Goal: Transaction & Acquisition: Purchase product/service

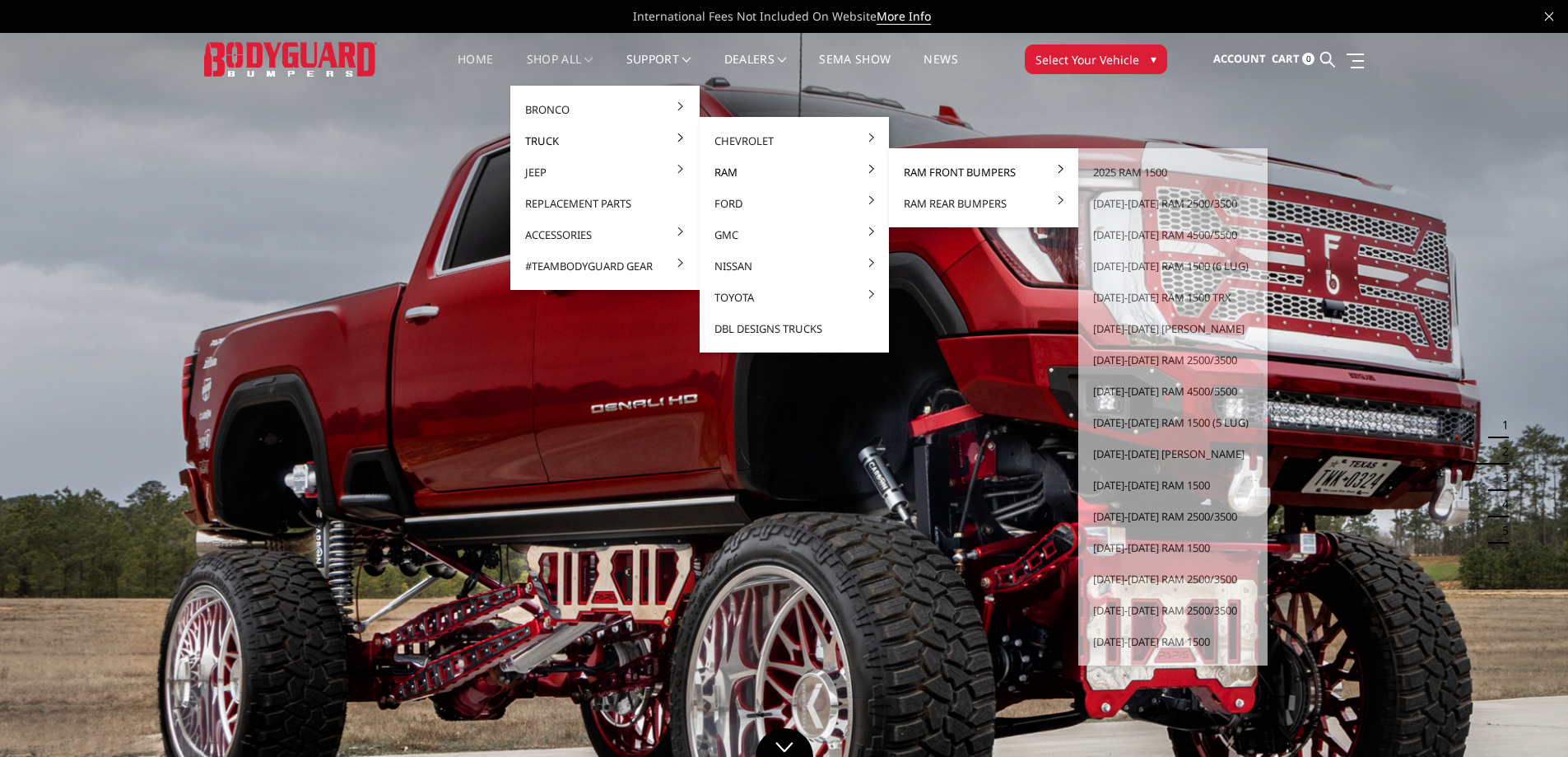
click at [956, 171] on link "Ram Front Bumpers" at bounding box center [983, 172] width 176 height 31
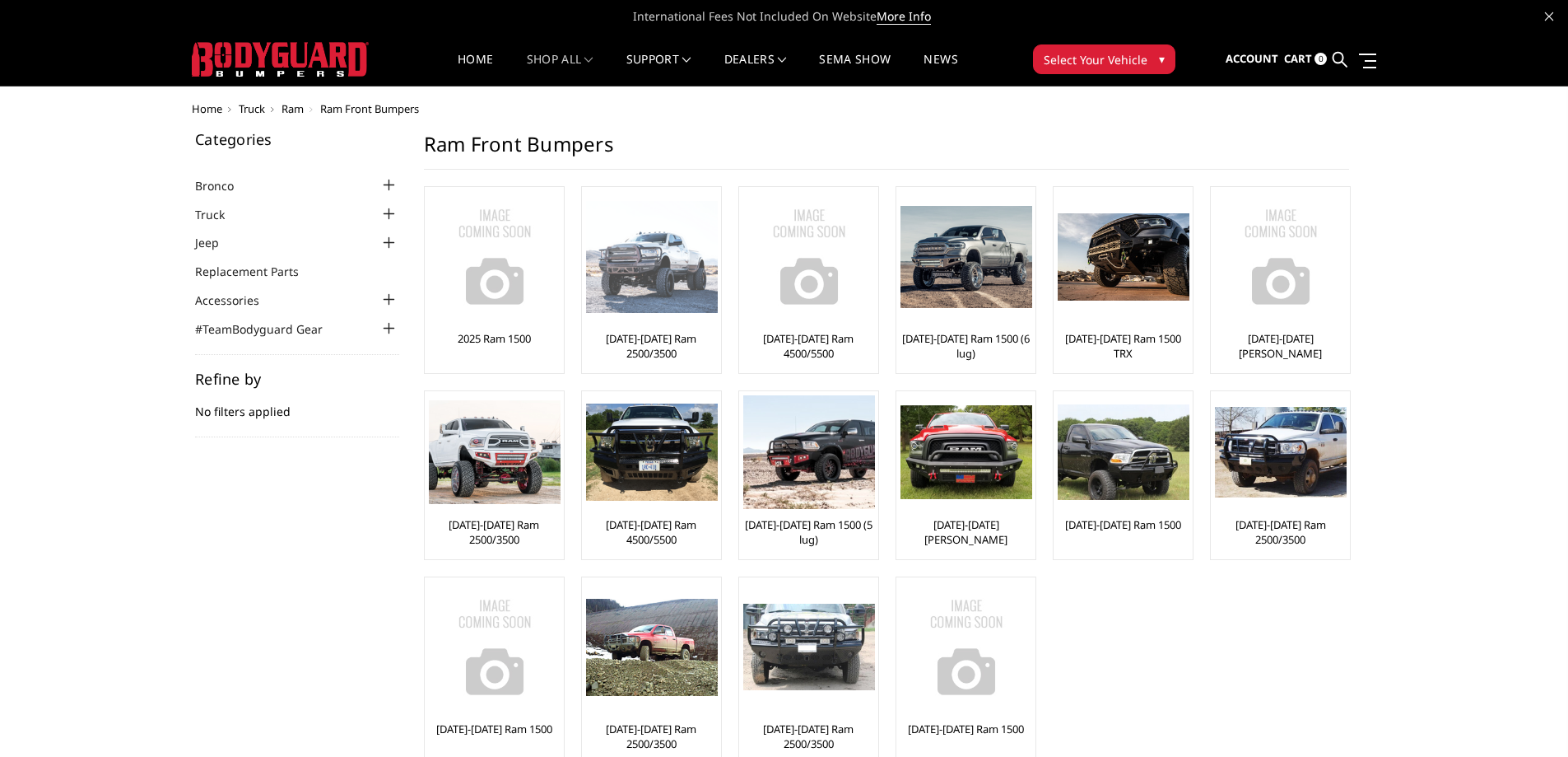
click at [662, 278] on img at bounding box center [653, 257] width 132 height 113
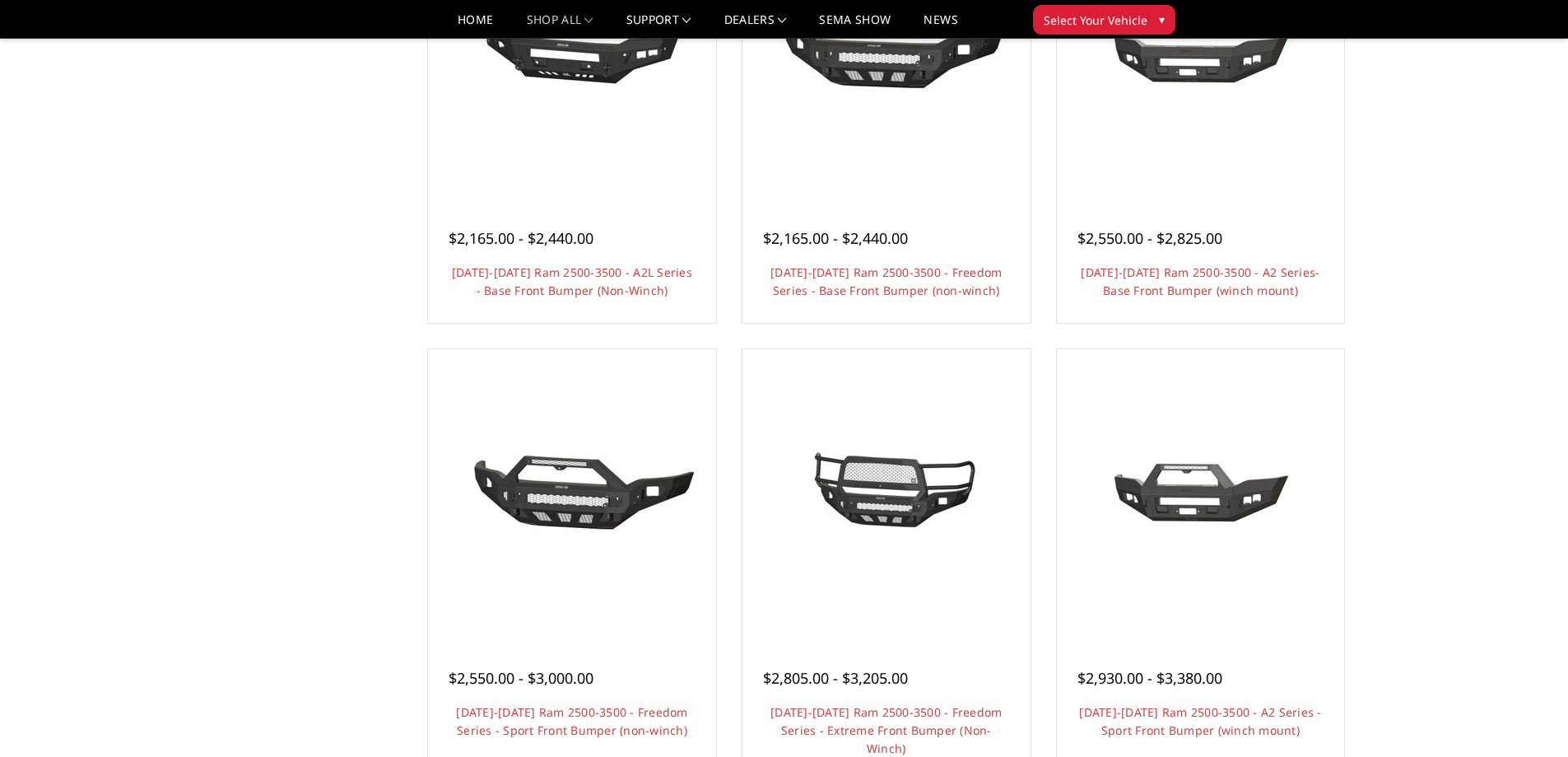
scroll to position [769, 0]
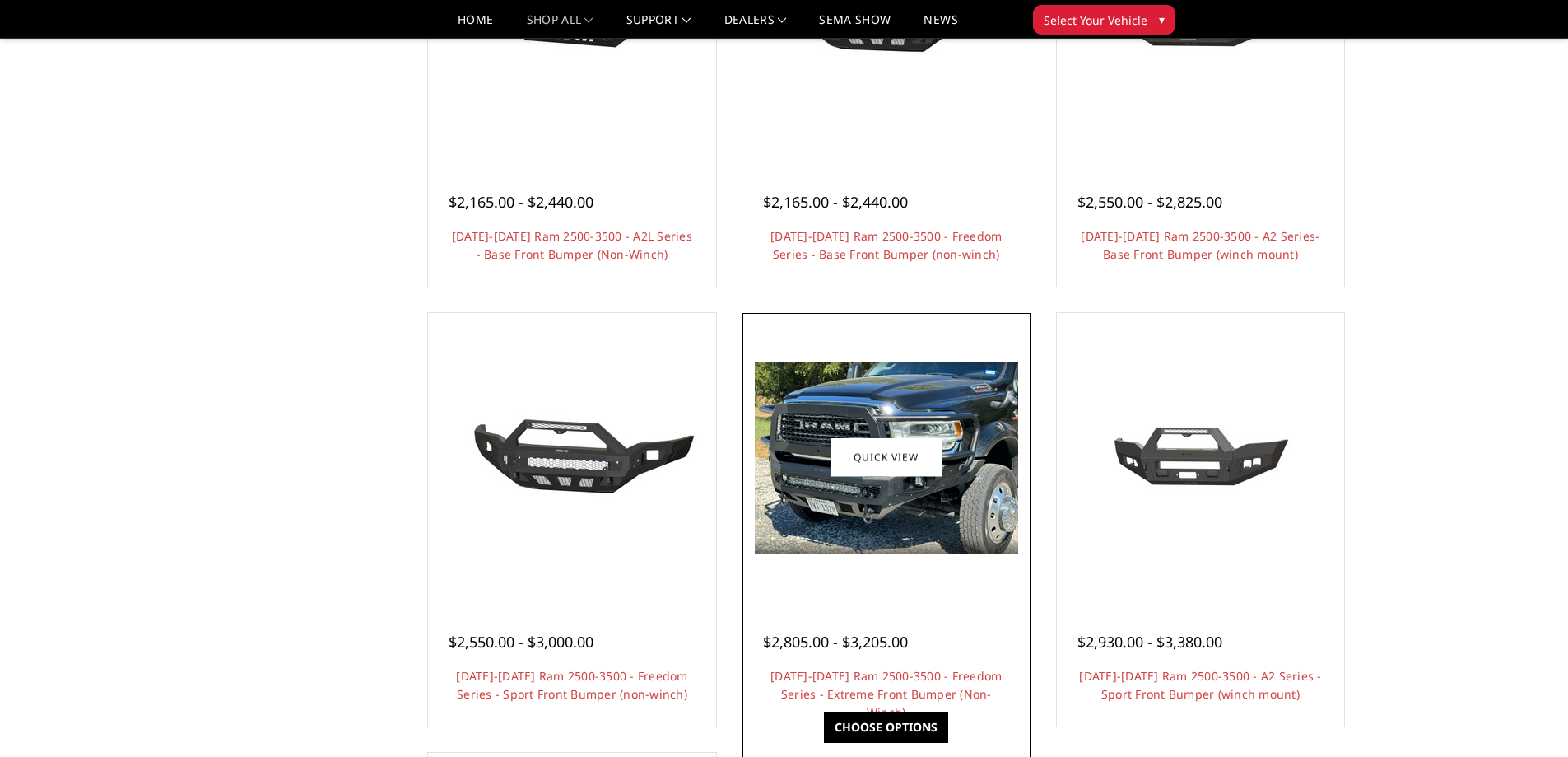
click at [905, 508] on img at bounding box center [887, 458] width 264 height 192
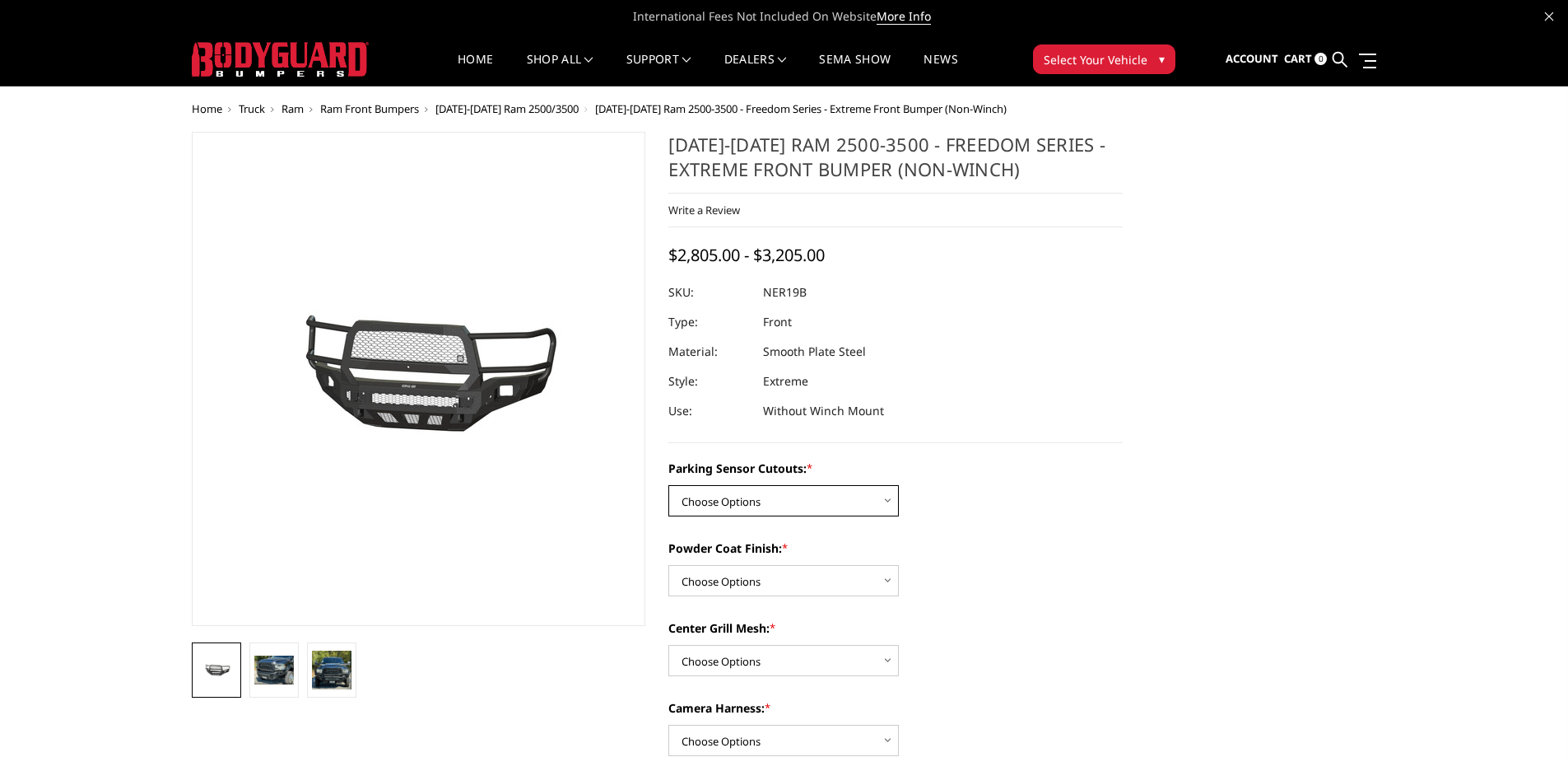
click at [842, 494] on select "Choose Options No - Without Parking Sensor Cutouts Yes - With Parking Sensor Cu…" at bounding box center [784, 500] width 231 height 31
select select "2701"
click at [669, 485] on select "Choose Options No - Without Parking Sensor Cutouts Yes - With Parking Sensor Cu…" at bounding box center [784, 500] width 231 height 31
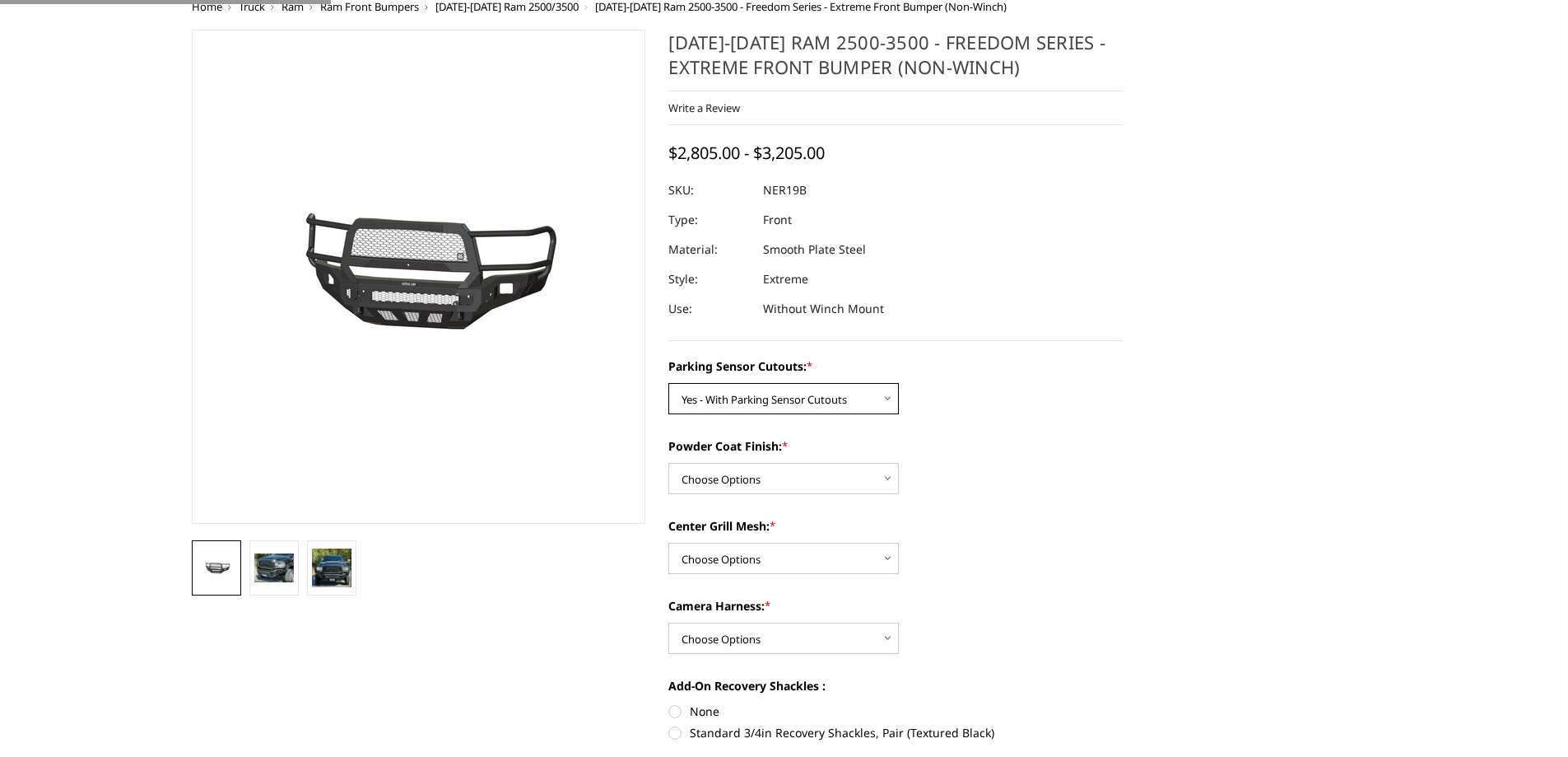
scroll to position [385, 0]
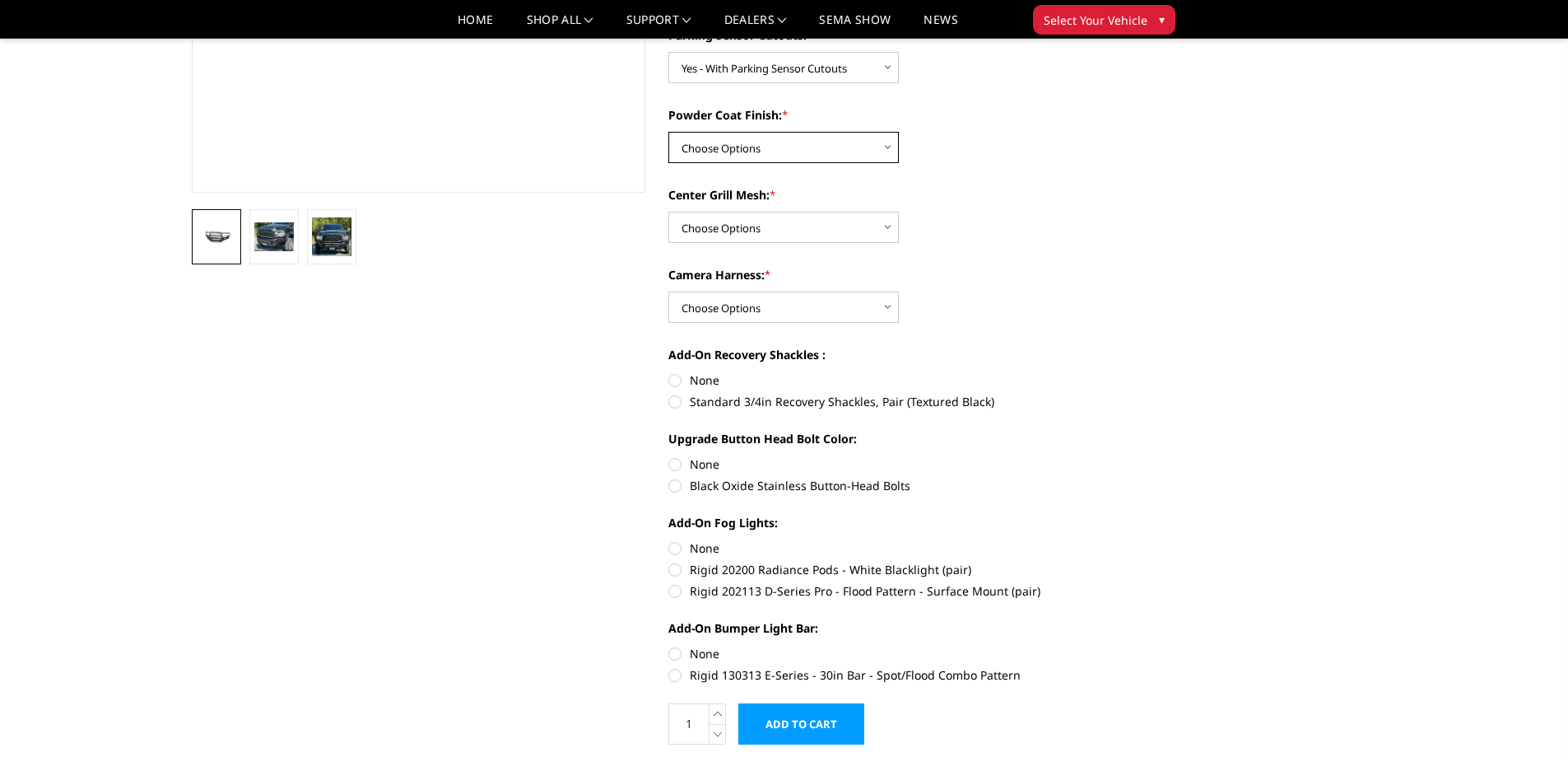
click at [730, 151] on select "Choose Options Bare Metal Texture Black Powder Coat" at bounding box center [784, 147] width 231 height 31
select select "2702"
click at [669, 132] on select "Choose Options Bare Metal Texture Black Powder Coat" at bounding box center [784, 147] width 231 height 31
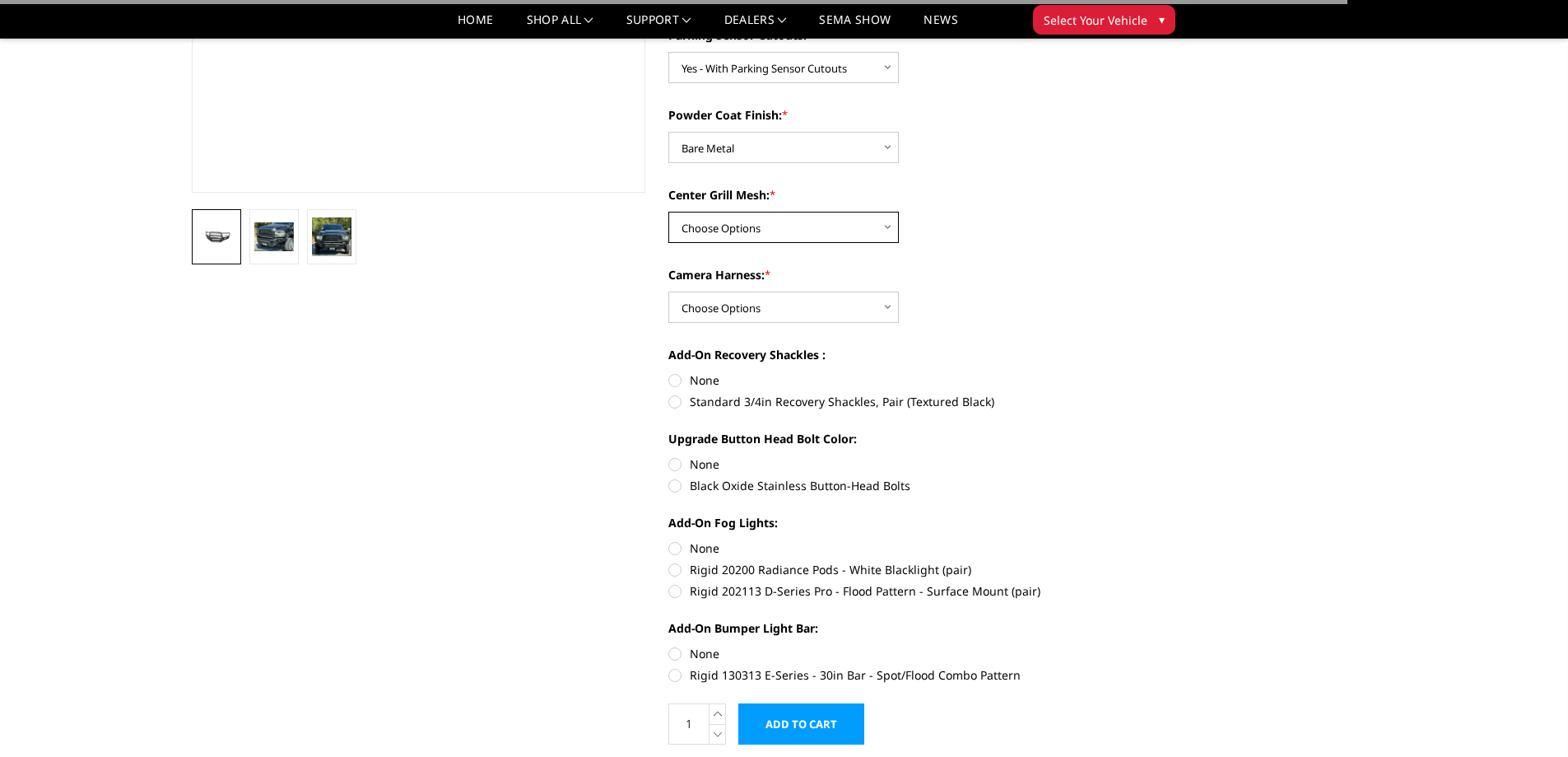
click at [723, 227] on select "Choose Options With Center Grill Mesh Without Center Grill Mesh" at bounding box center [784, 227] width 231 height 31
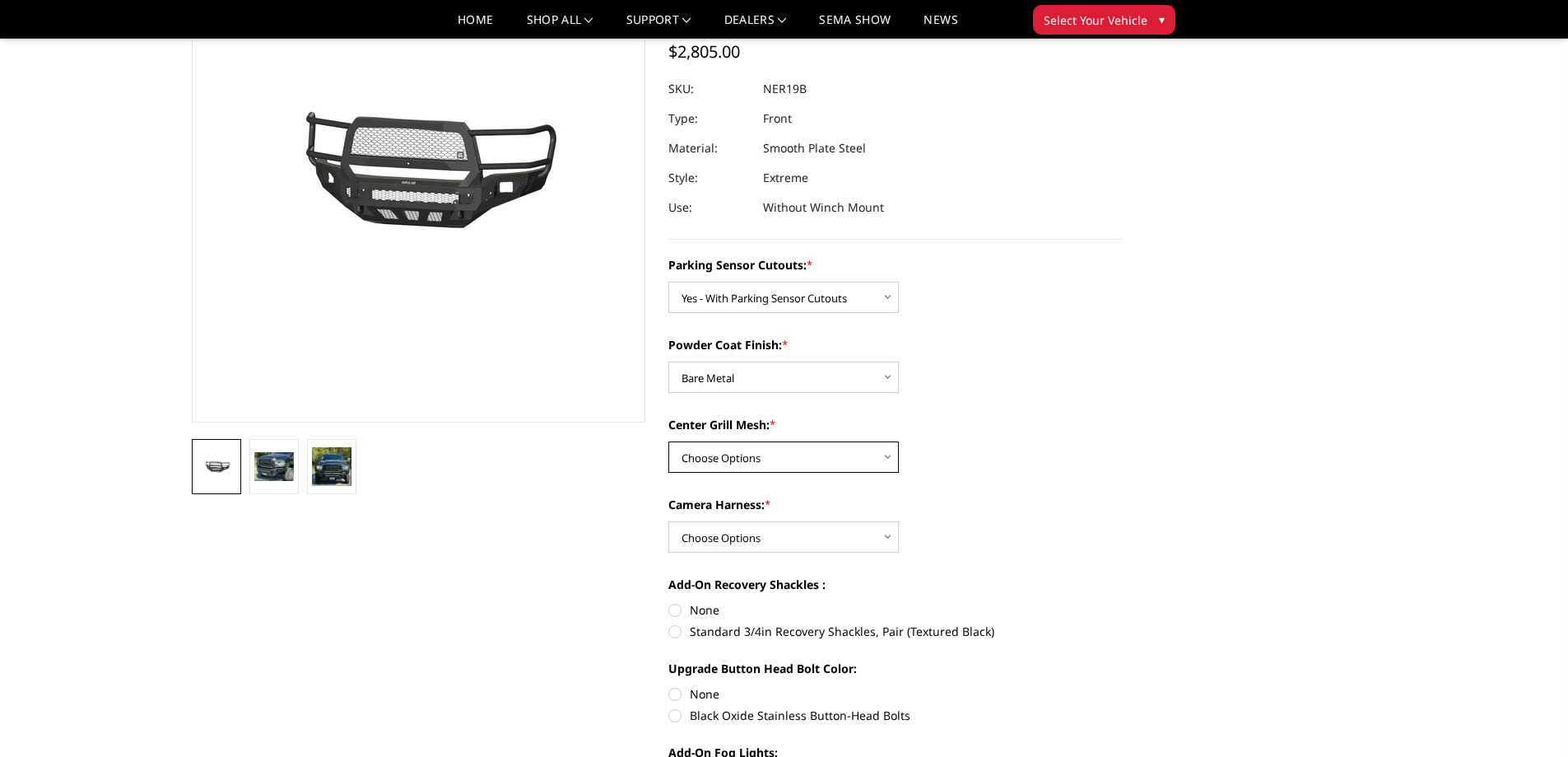
scroll to position [192, 0]
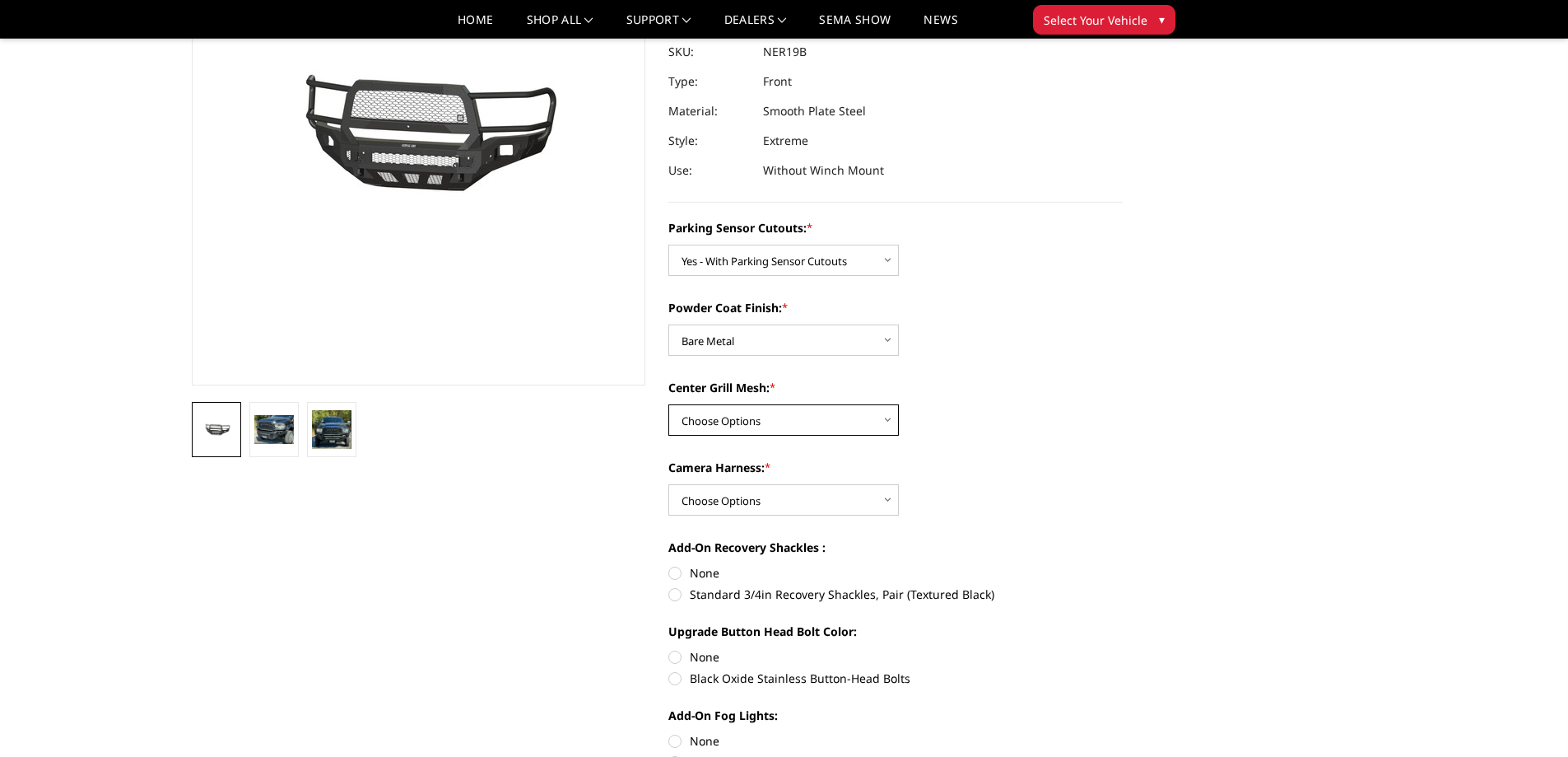
click at [770, 424] on select "Choose Options With Center Grill Mesh Without Center Grill Mesh" at bounding box center [784, 420] width 231 height 31
select select "2704"
click at [669, 405] on select "Choose Options With Center Grill Mesh Without Center Grill Mesh" at bounding box center [784, 420] width 231 height 31
click at [737, 497] on select "Choose Options WITH Camera Harness WITHOUT Camera Harness" at bounding box center [784, 499] width 231 height 31
select select "2706"
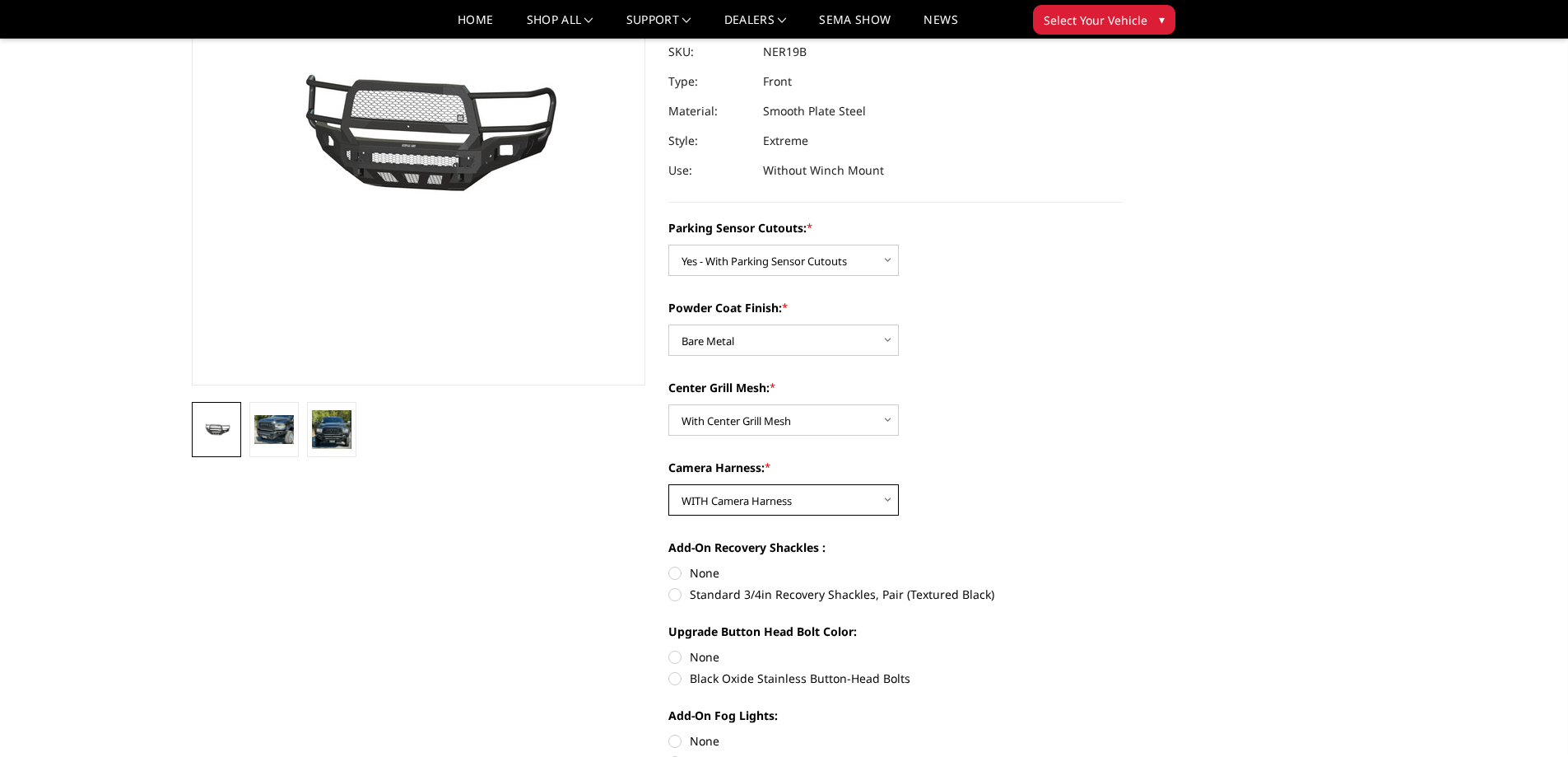
click at [669, 484] on select "Choose Options WITH Camera Harness WITHOUT Camera Harness" at bounding box center [784, 499] width 231 height 31
click at [682, 569] on label "None" at bounding box center [895, 572] width 455 height 17
click at [670, 565] on input "None" at bounding box center [669, 564] width 1 height 1
radio input "true"
click at [672, 653] on label "None" at bounding box center [895, 656] width 455 height 17
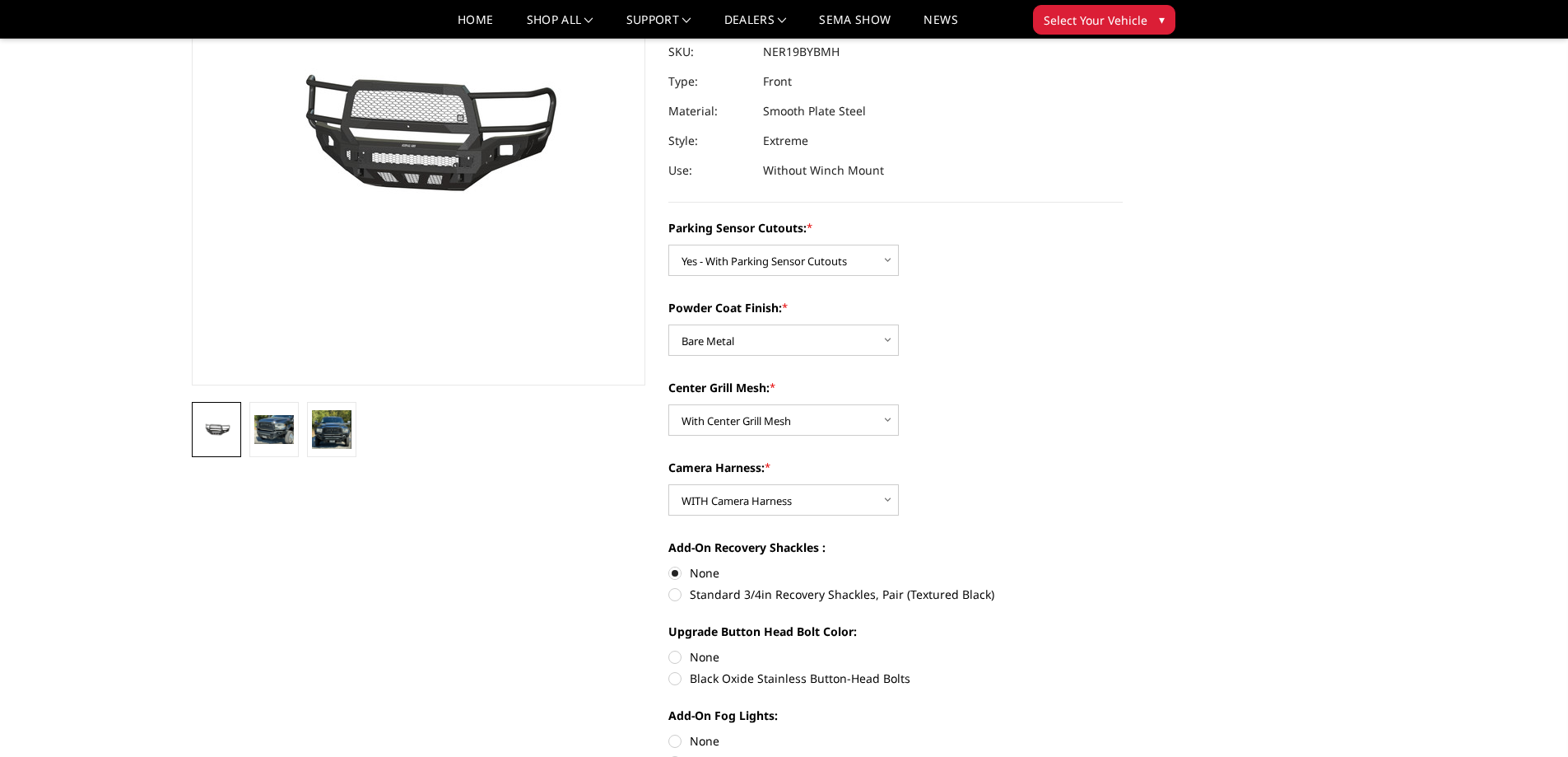
click at [670, 649] on input "None" at bounding box center [669, 648] width 1 height 1
radio input "true"
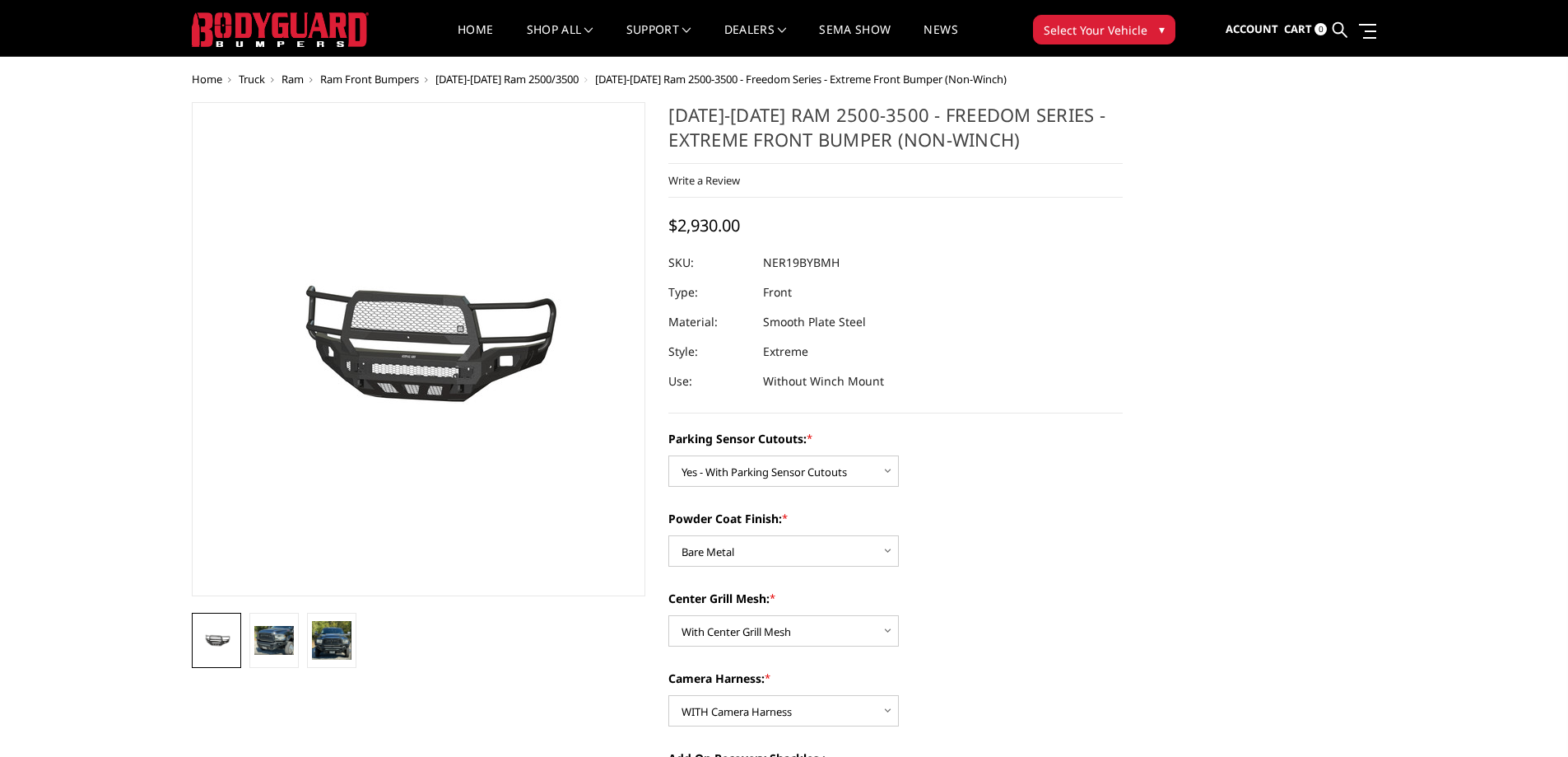
scroll to position [0, 0]
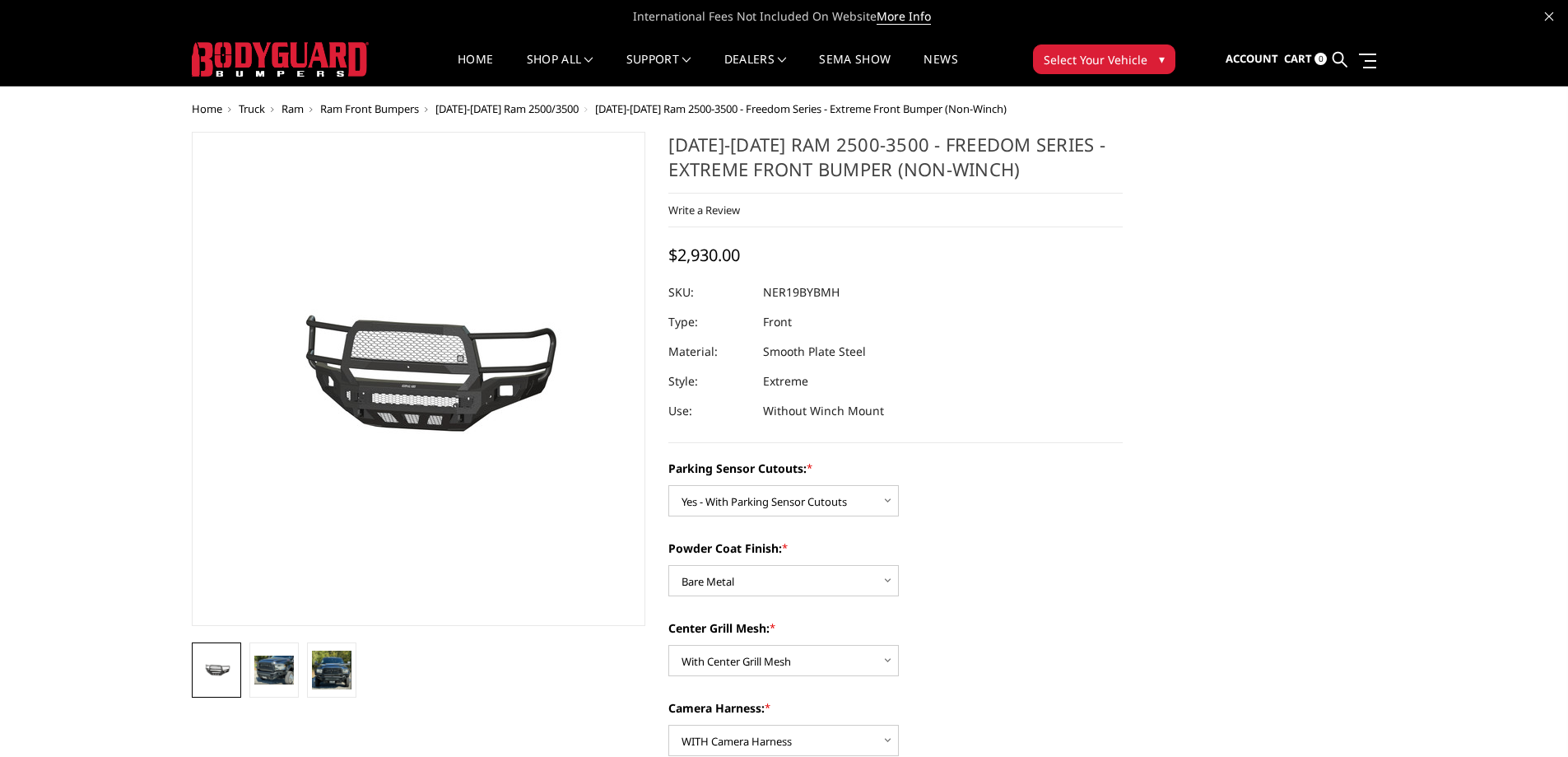
click at [796, 292] on dd "NER19BYBMH" at bounding box center [801, 293] width 77 height 30
copy dd "NER19BYBMH"
click at [769, 593] on select "Choose Options Bare Metal Texture Black Powder Coat" at bounding box center [784, 580] width 231 height 31
select select "2703"
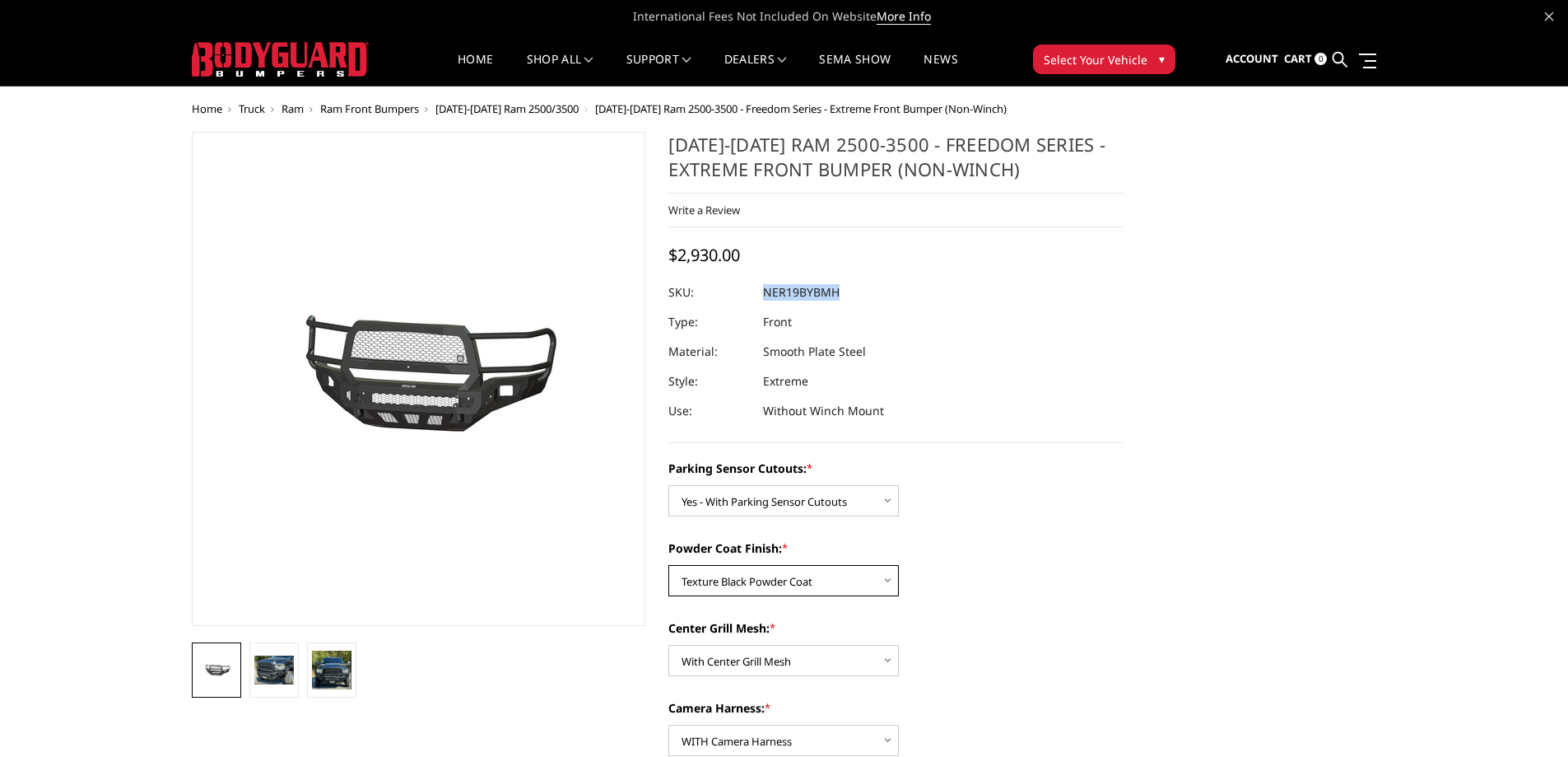
click at [669, 565] on select "Choose Options Bare Metal Texture Black Powder Coat" at bounding box center [784, 580] width 231 height 31
click at [821, 289] on dd "NER19BYTMH" at bounding box center [801, 293] width 76 height 30
copy dd "NER19BYTMH"
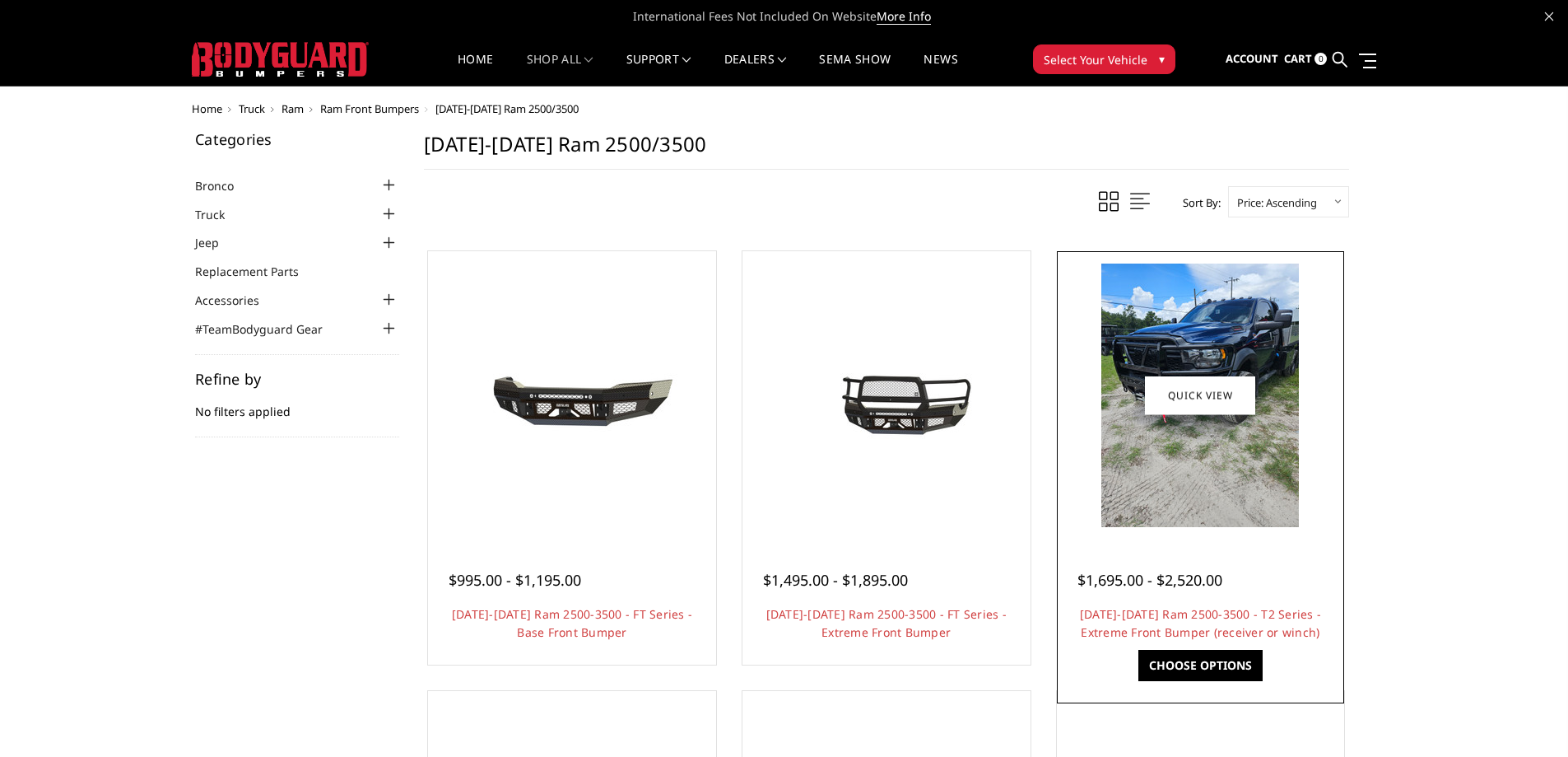
click at [1231, 425] on img at bounding box center [1200, 396] width 198 height 264
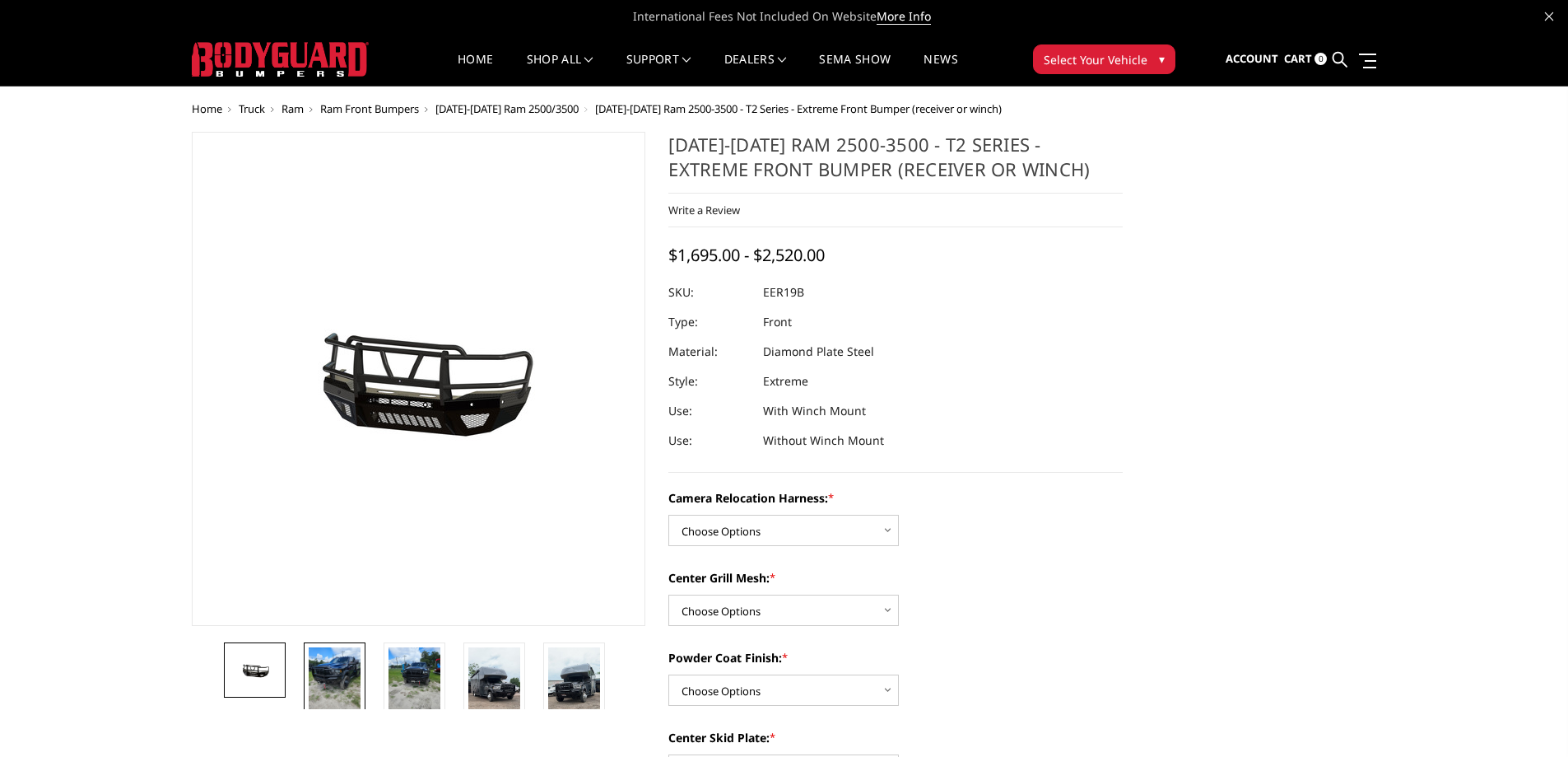
click at [339, 679] on img at bounding box center [335, 682] width 52 height 69
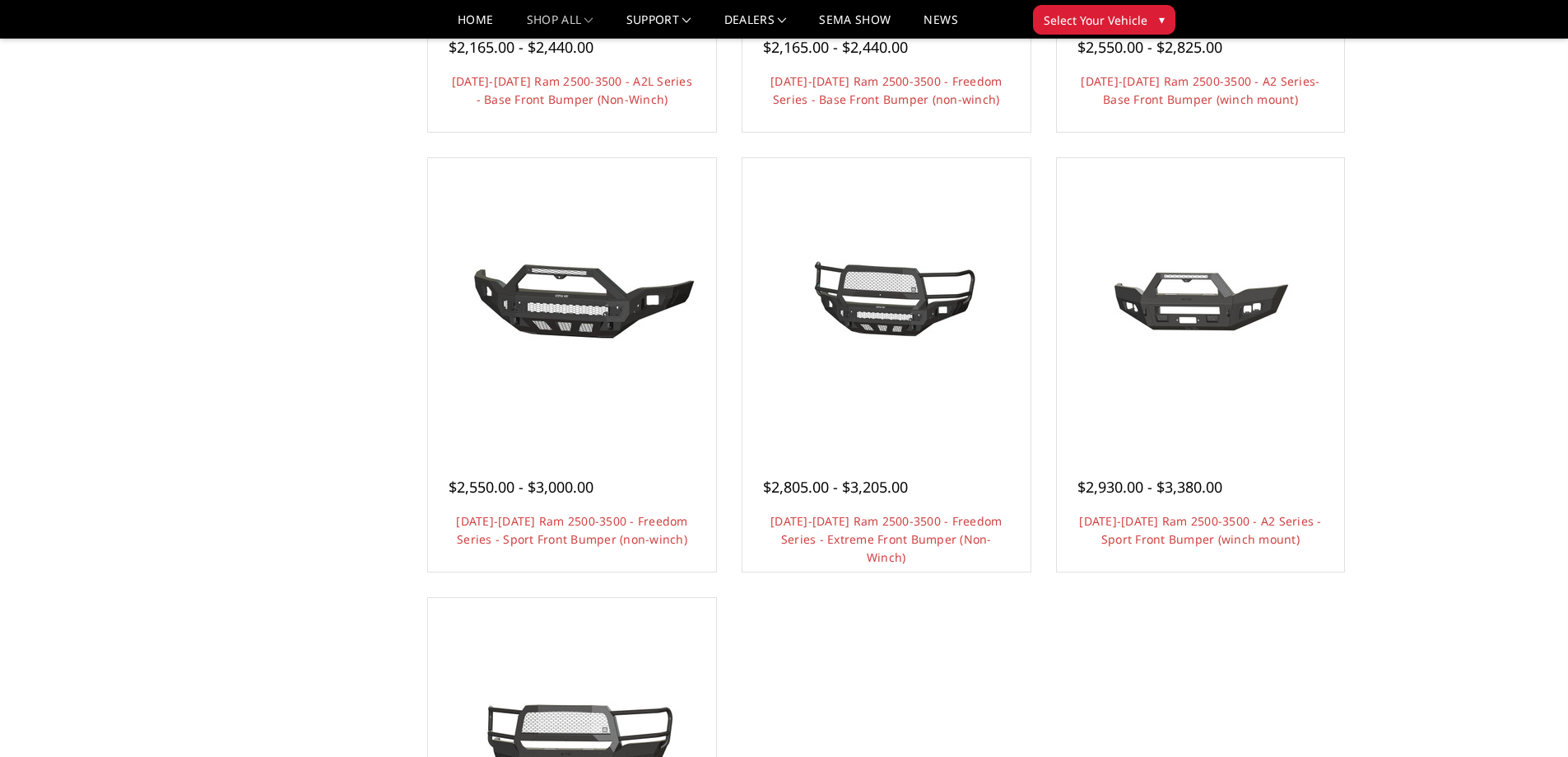
scroll to position [961, 0]
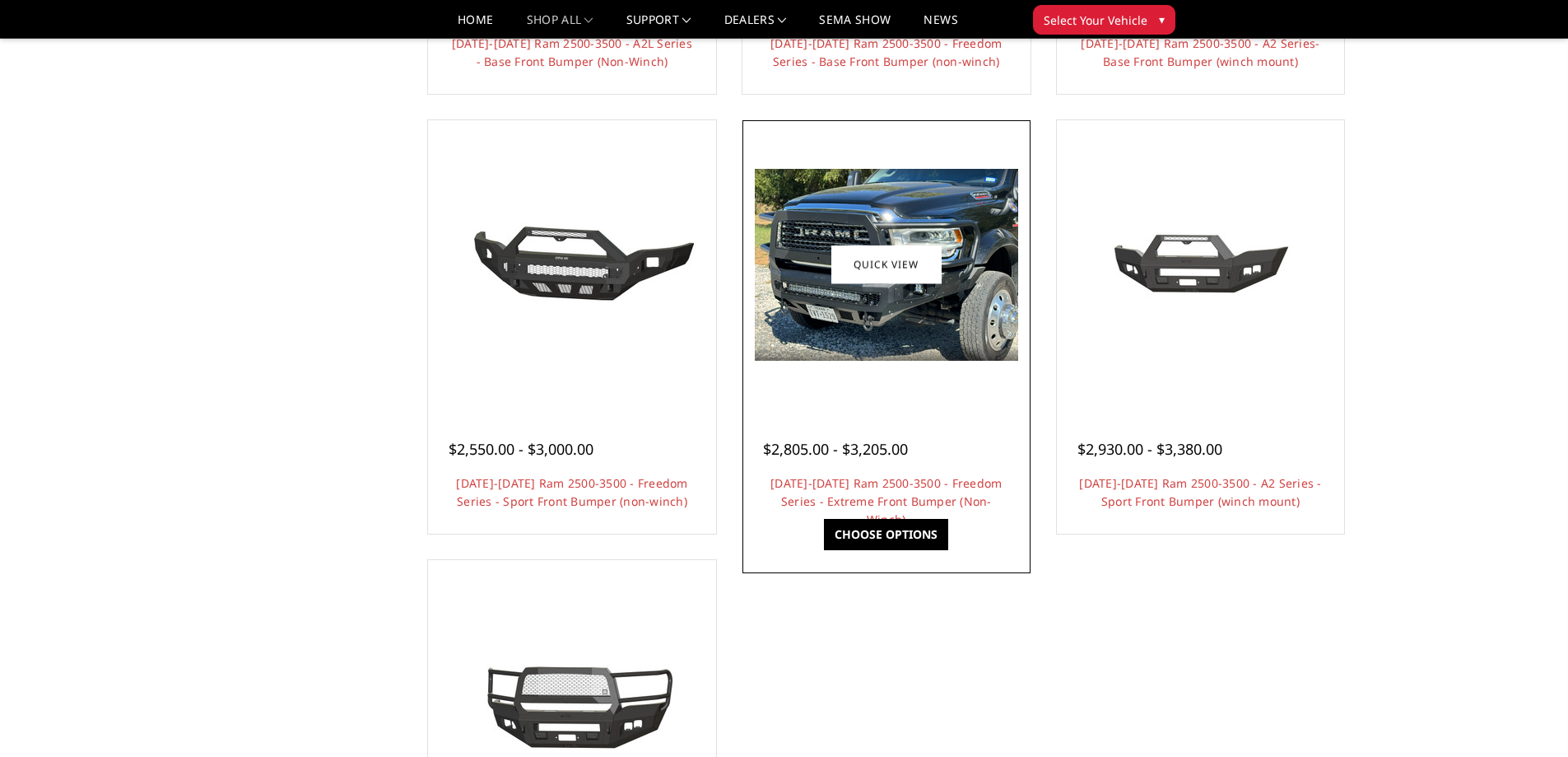
click at [909, 355] on img at bounding box center [887, 265] width 264 height 192
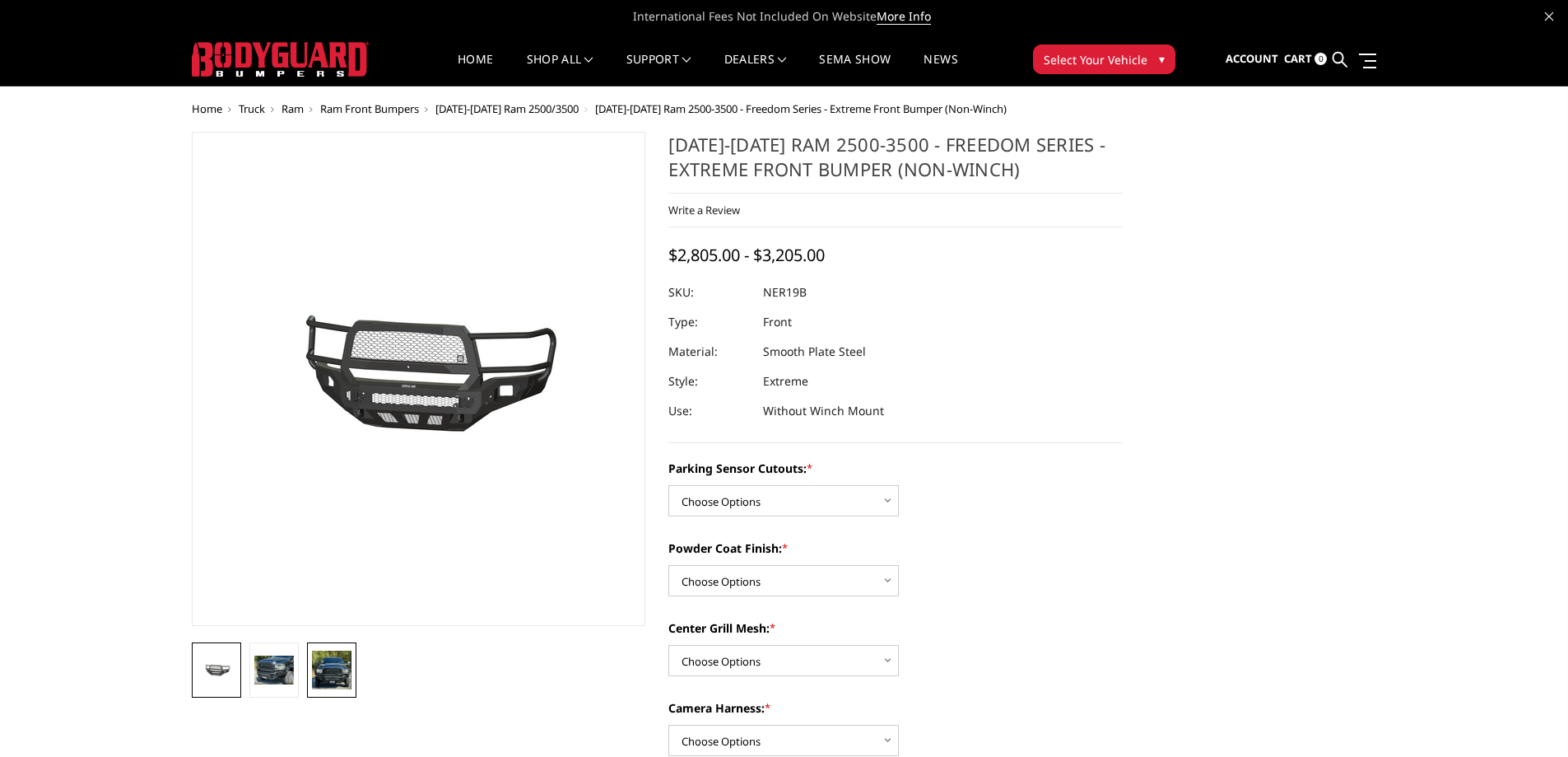
click at [316, 674] on img at bounding box center [332, 670] width 40 height 39
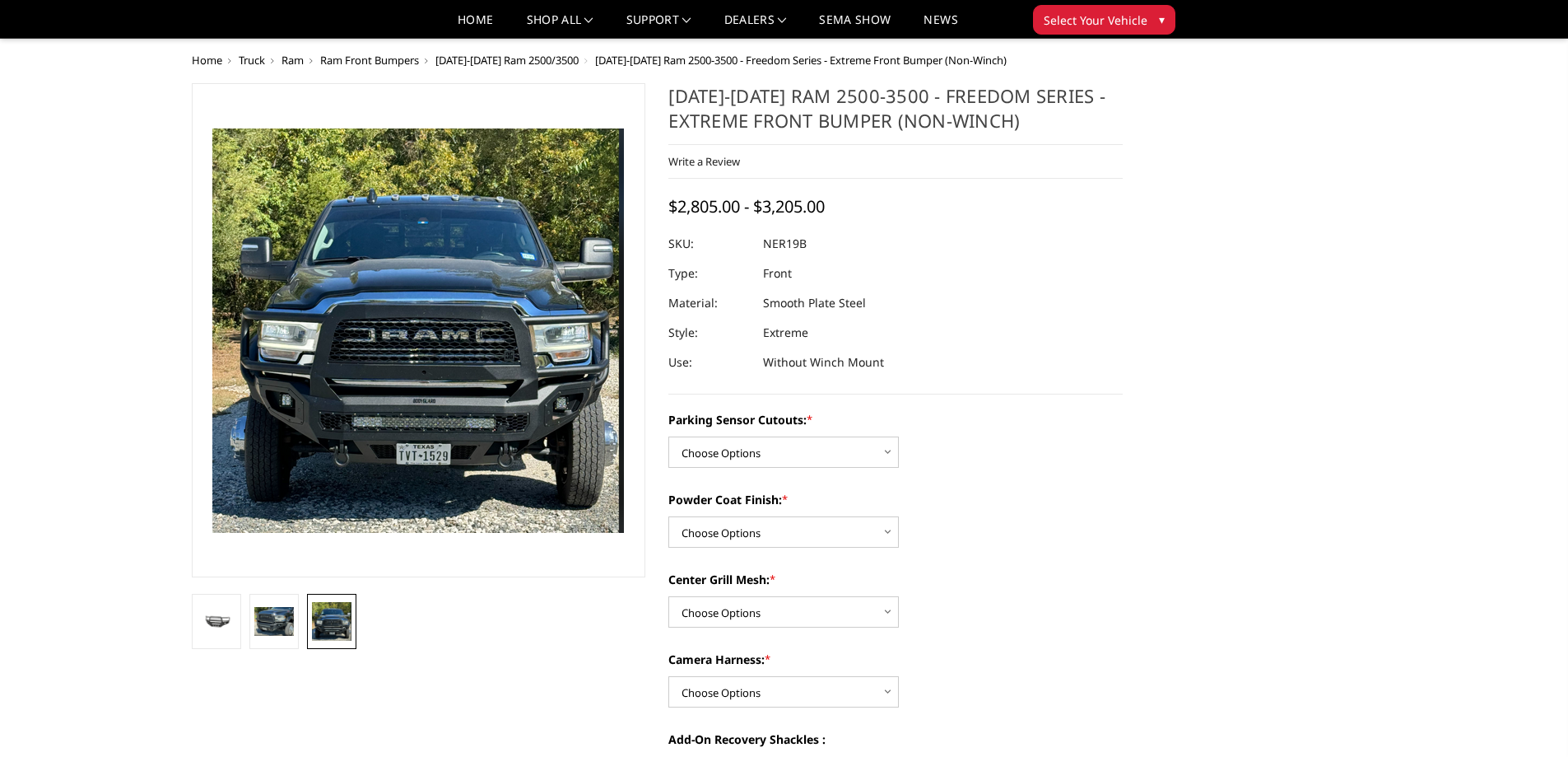
scroll to position [192, 0]
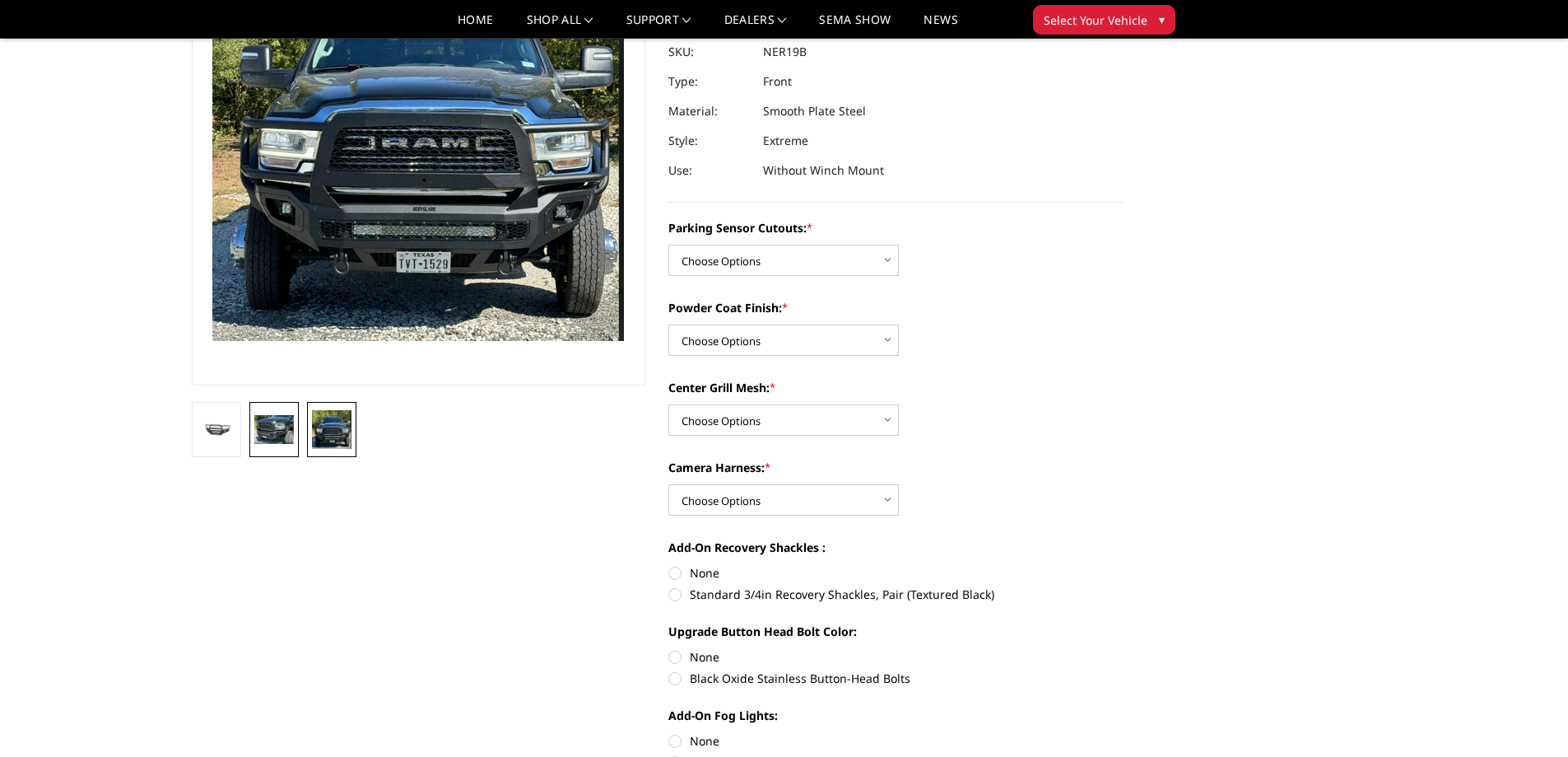
click at [278, 439] on img at bounding box center [275, 429] width 40 height 29
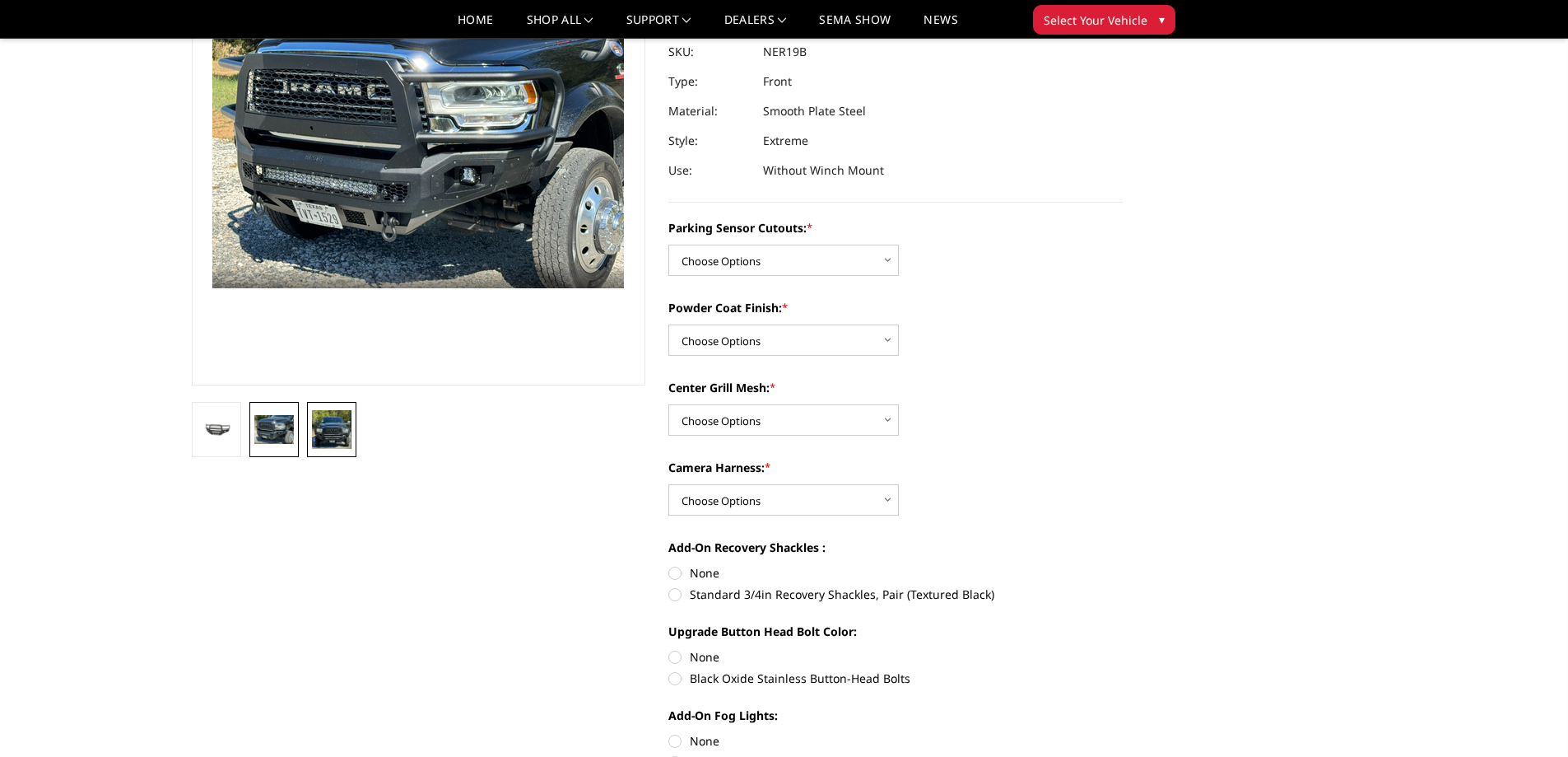
click at [333, 437] on img at bounding box center [332, 429] width 40 height 39
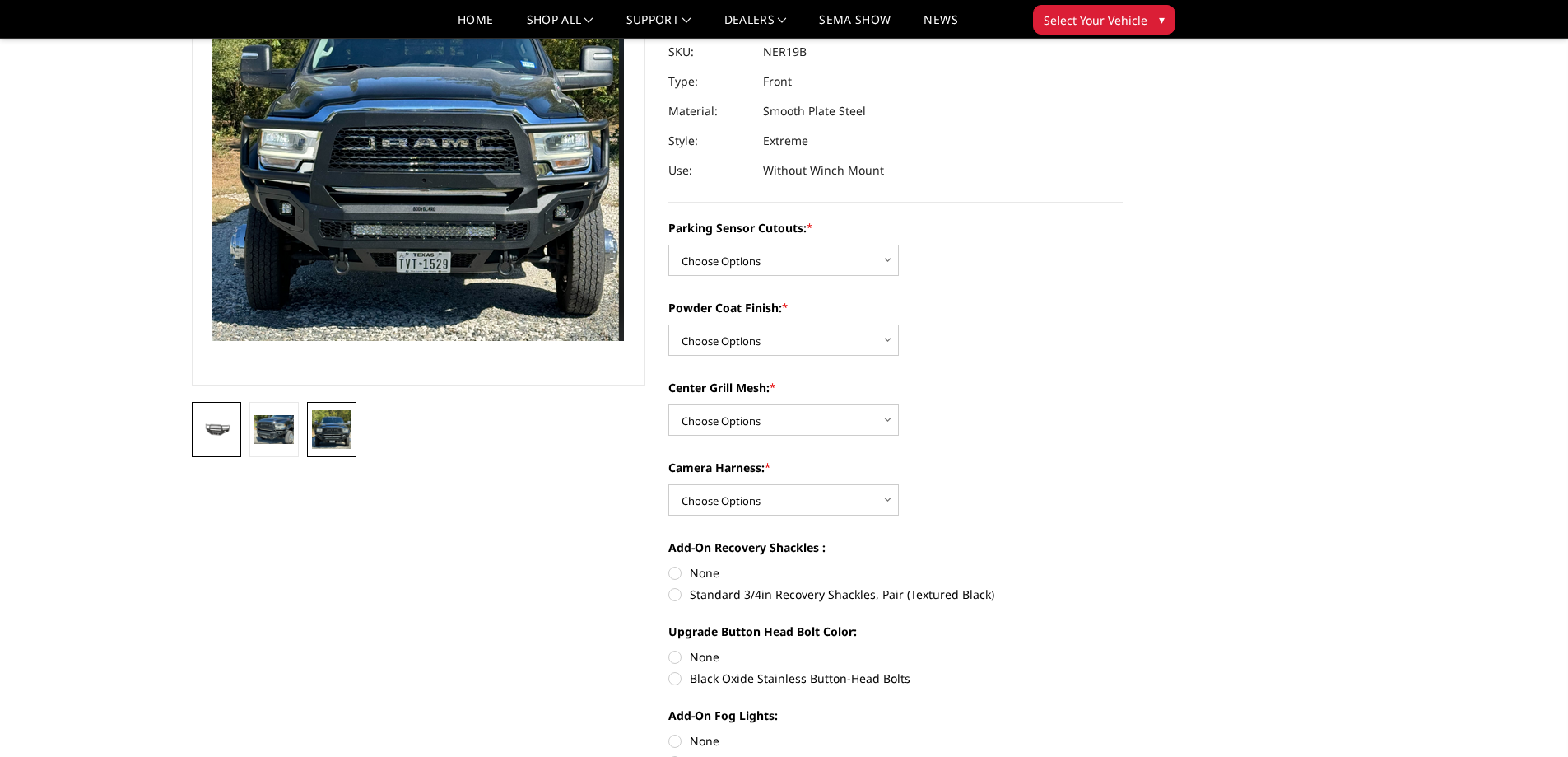
click at [217, 436] on img at bounding box center [217, 430] width 40 height 19
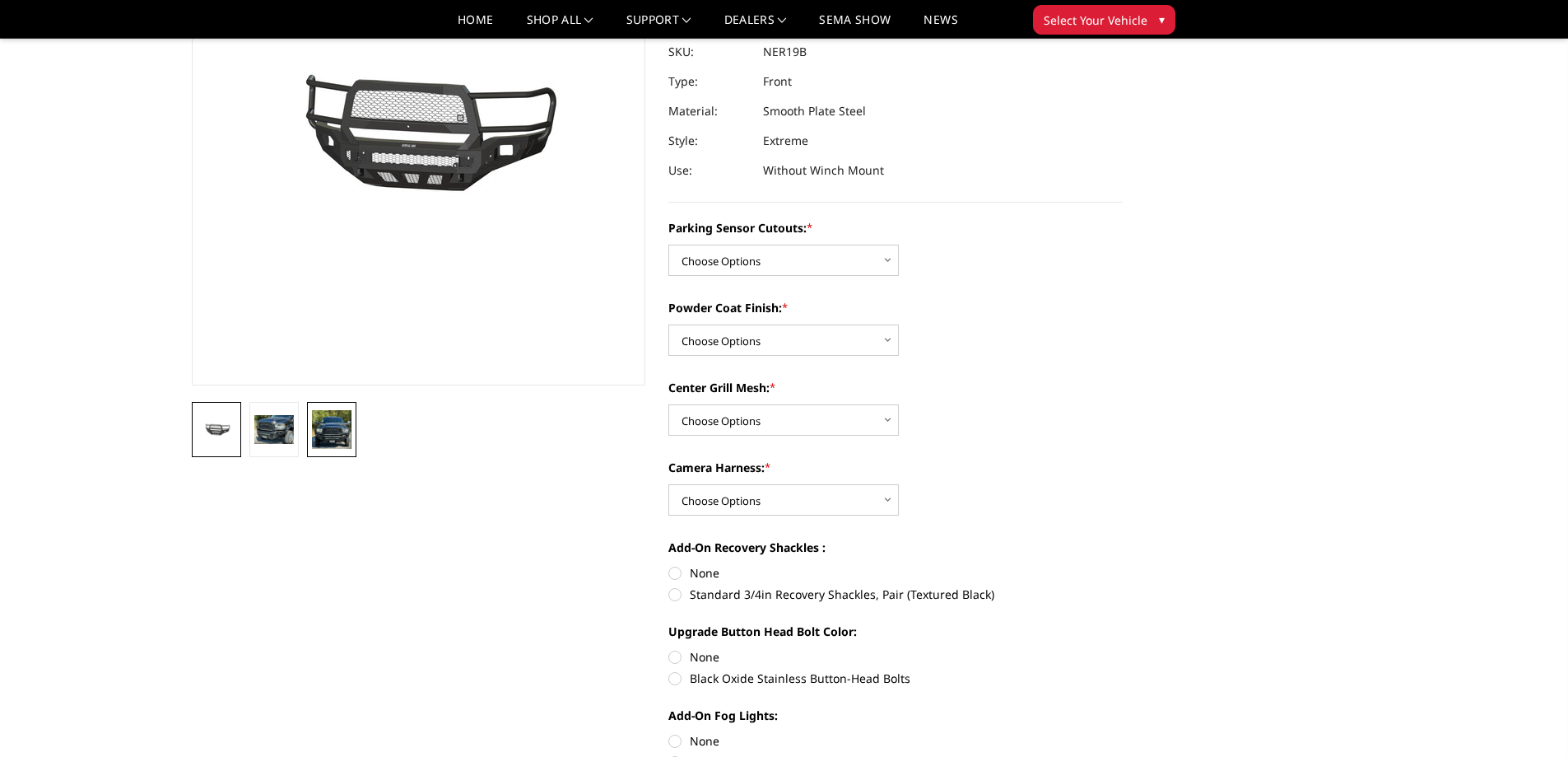
click at [332, 431] on img at bounding box center [332, 429] width 40 height 39
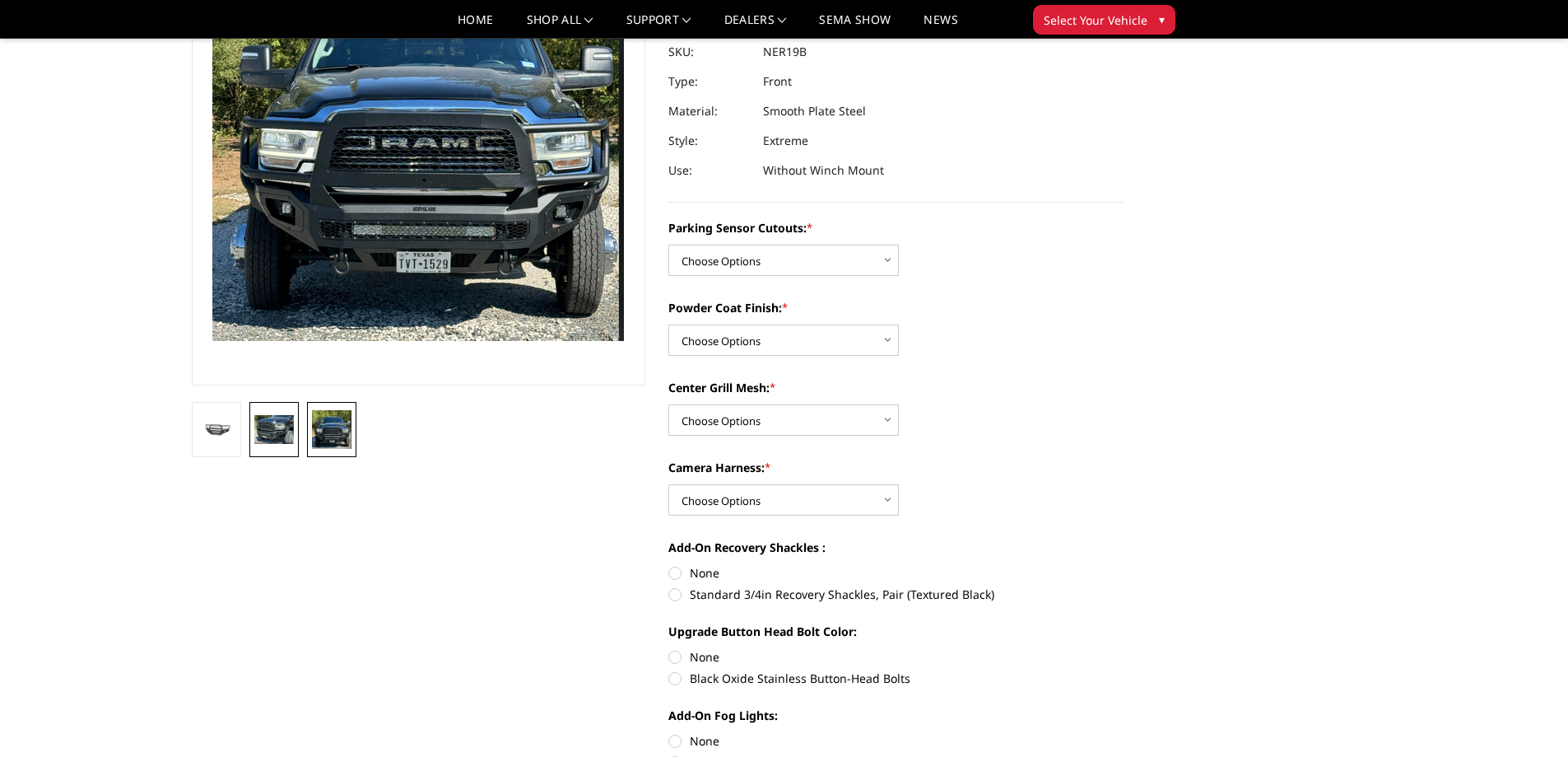
click at [290, 431] on img at bounding box center [275, 429] width 40 height 29
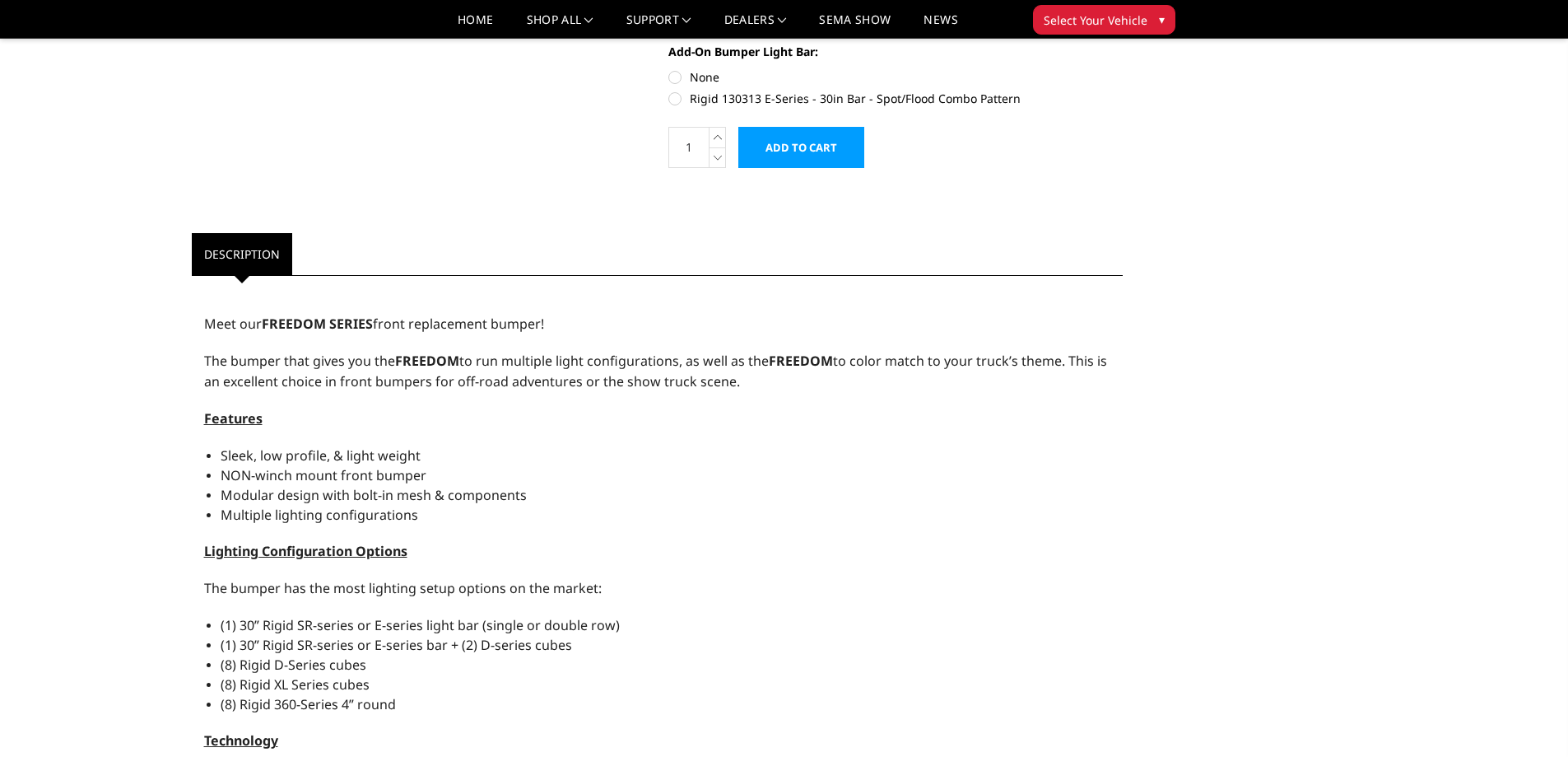
scroll to position [0, 0]
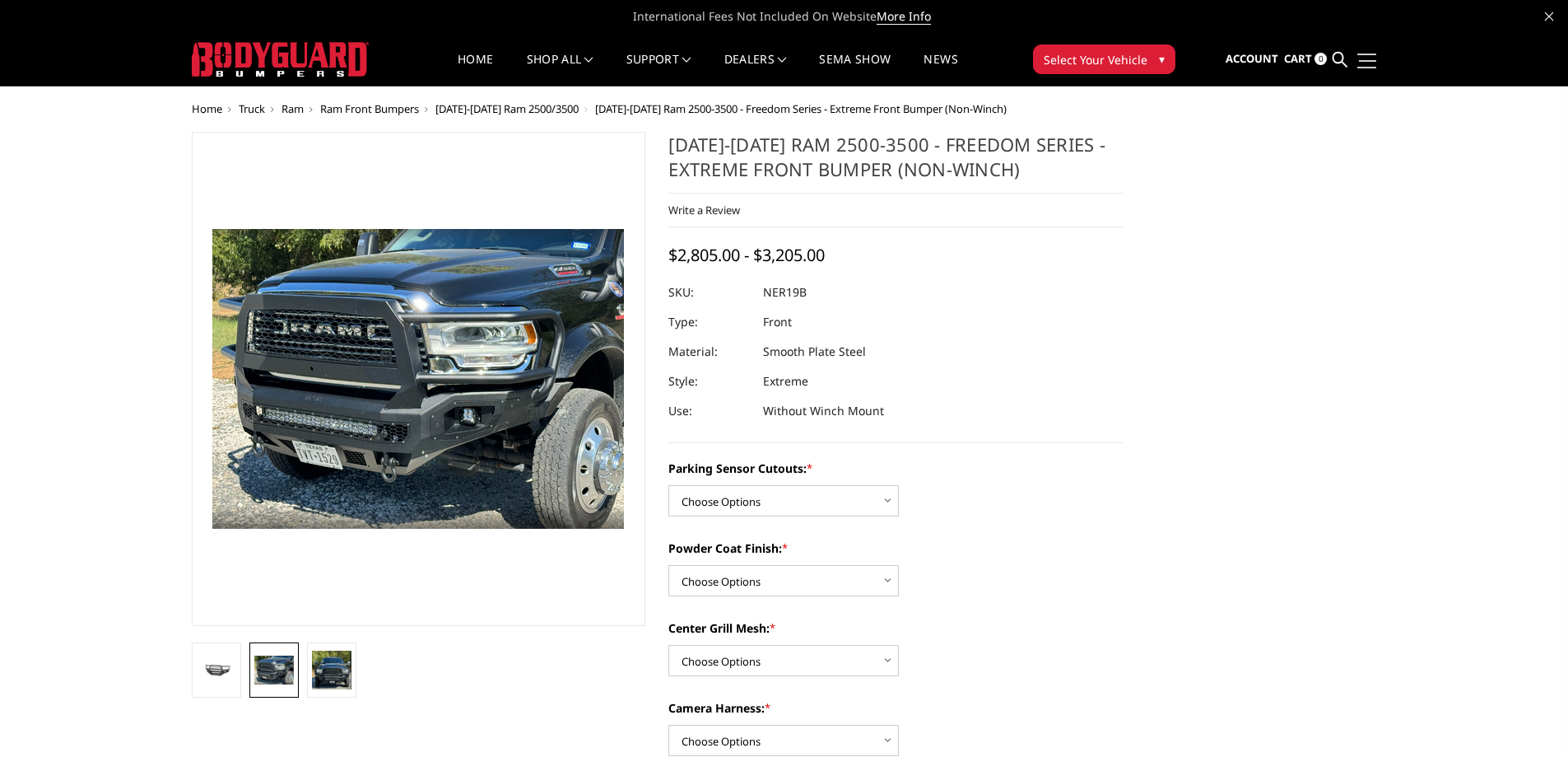
click at [1372, 60] on span at bounding box center [1367, 61] width 17 height 2
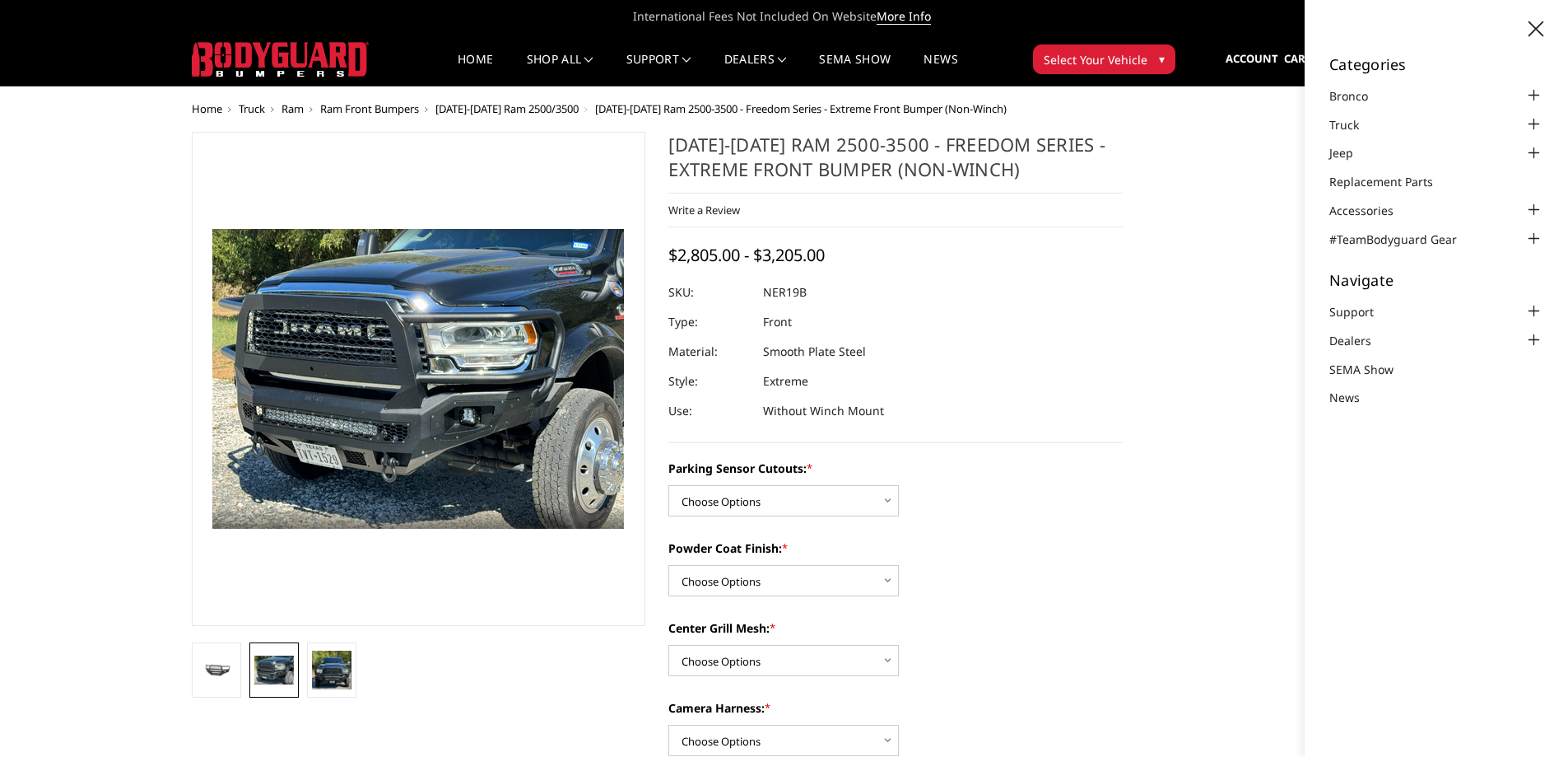
click at [1545, 21] on div "Categories Bronco 2021-2025 Bronco Front 2021-2025 Bronco Rear 2021-2025 Bronco…" at bounding box center [1437, 378] width 264 height 757
click at [278, 79] on div at bounding box center [280, 59] width 177 height 51
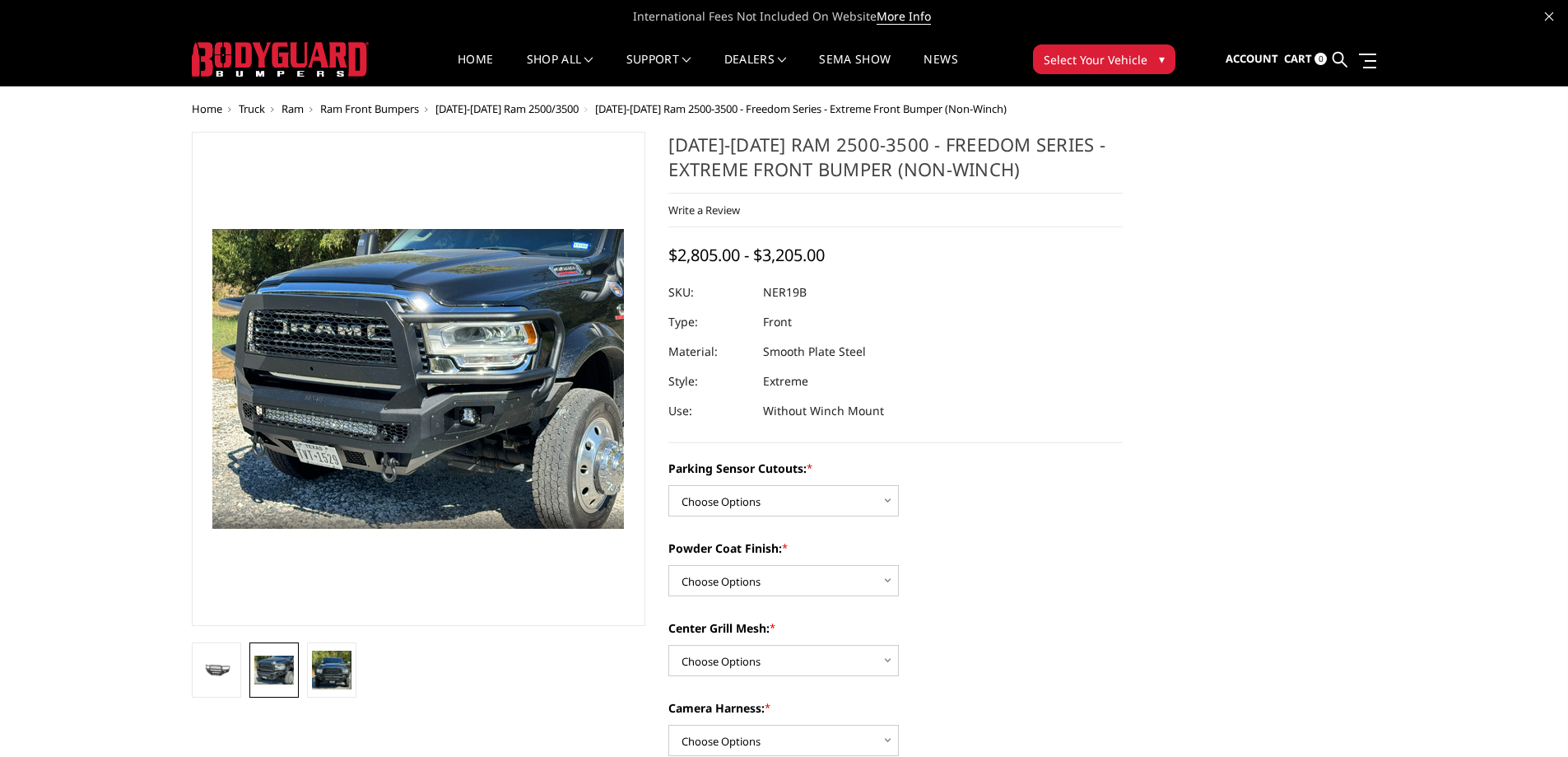
click at [286, 66] on img at bounding box center [280, 59] width 177 height 35
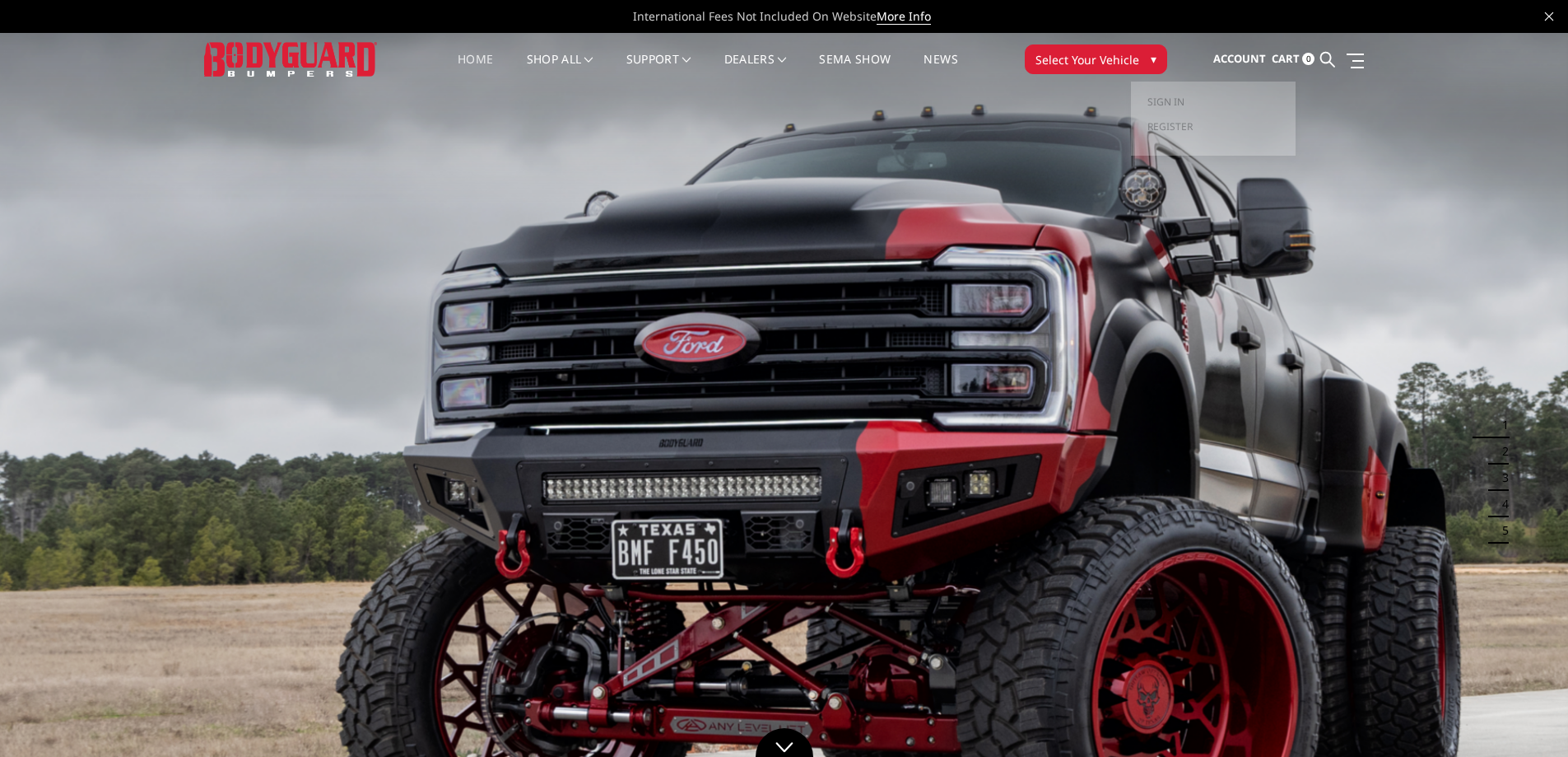
click at [1232, 59] on span "Account" at bounding box center [1239, 58] width 53 height 15
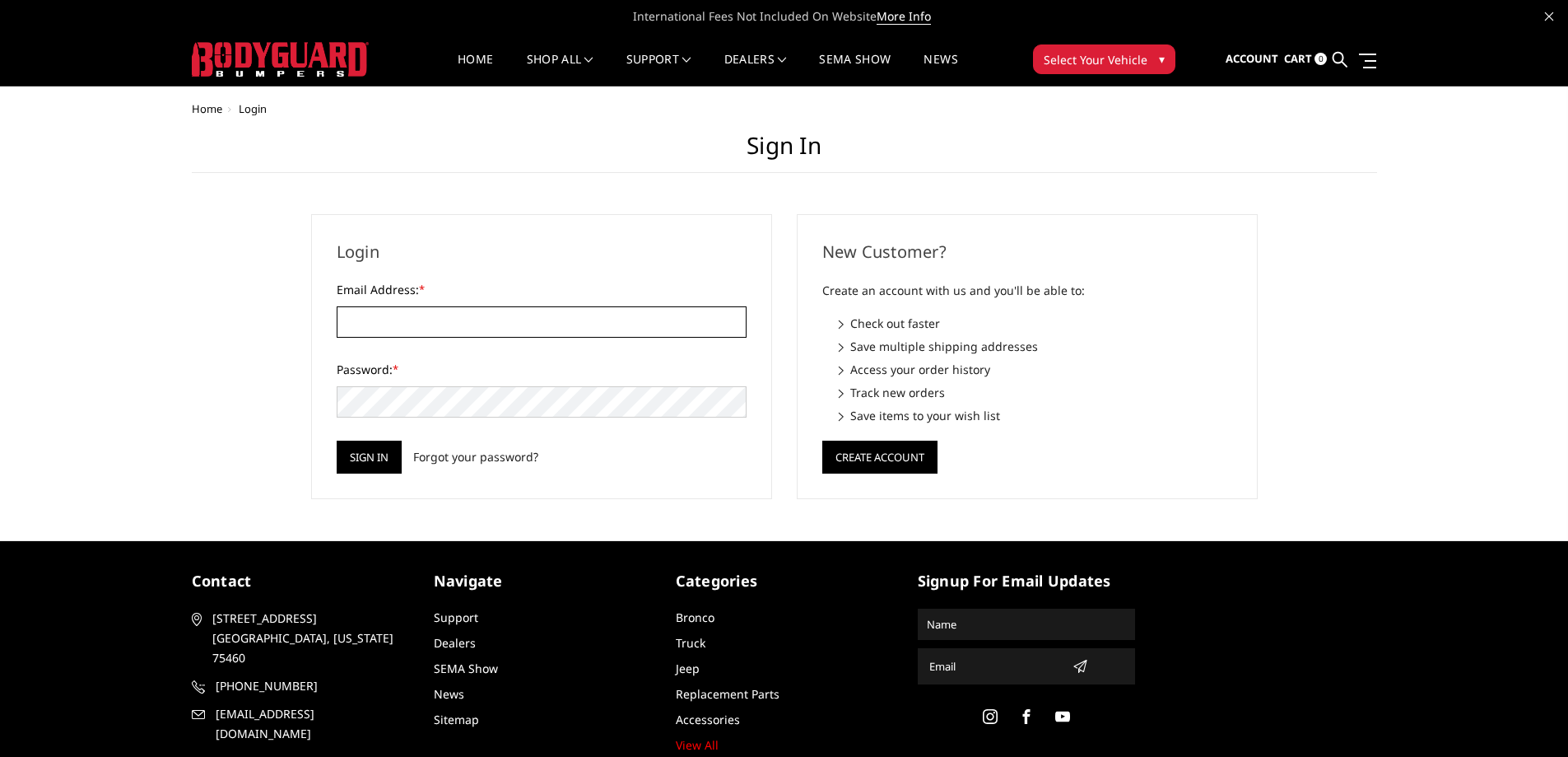
type input "[EMAIL_ADDRESS][DOMAIN_NAME]"
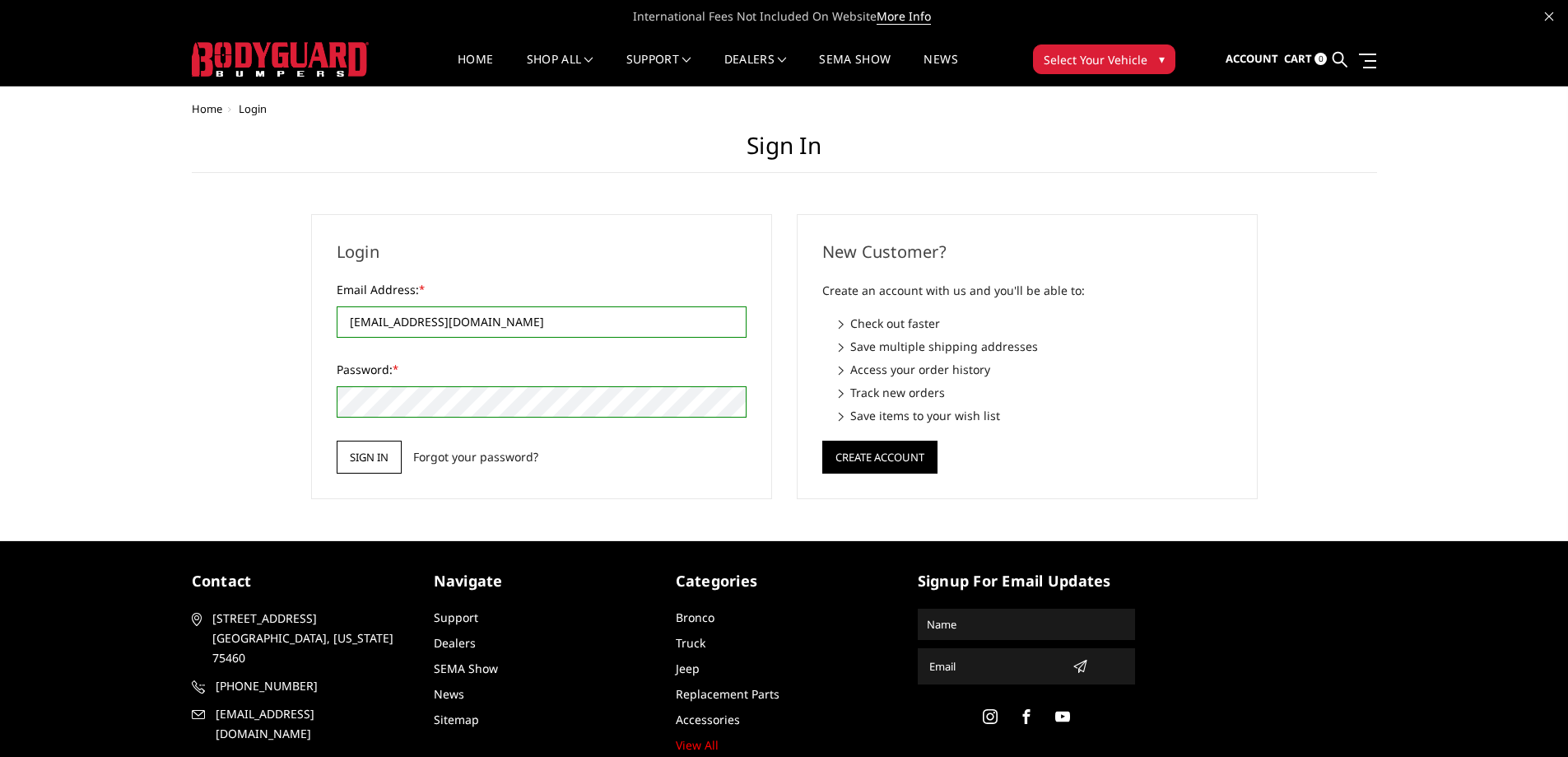
click at [368, 447] on input "Sign in" at bounding box center [369, 457] width 65 height 33
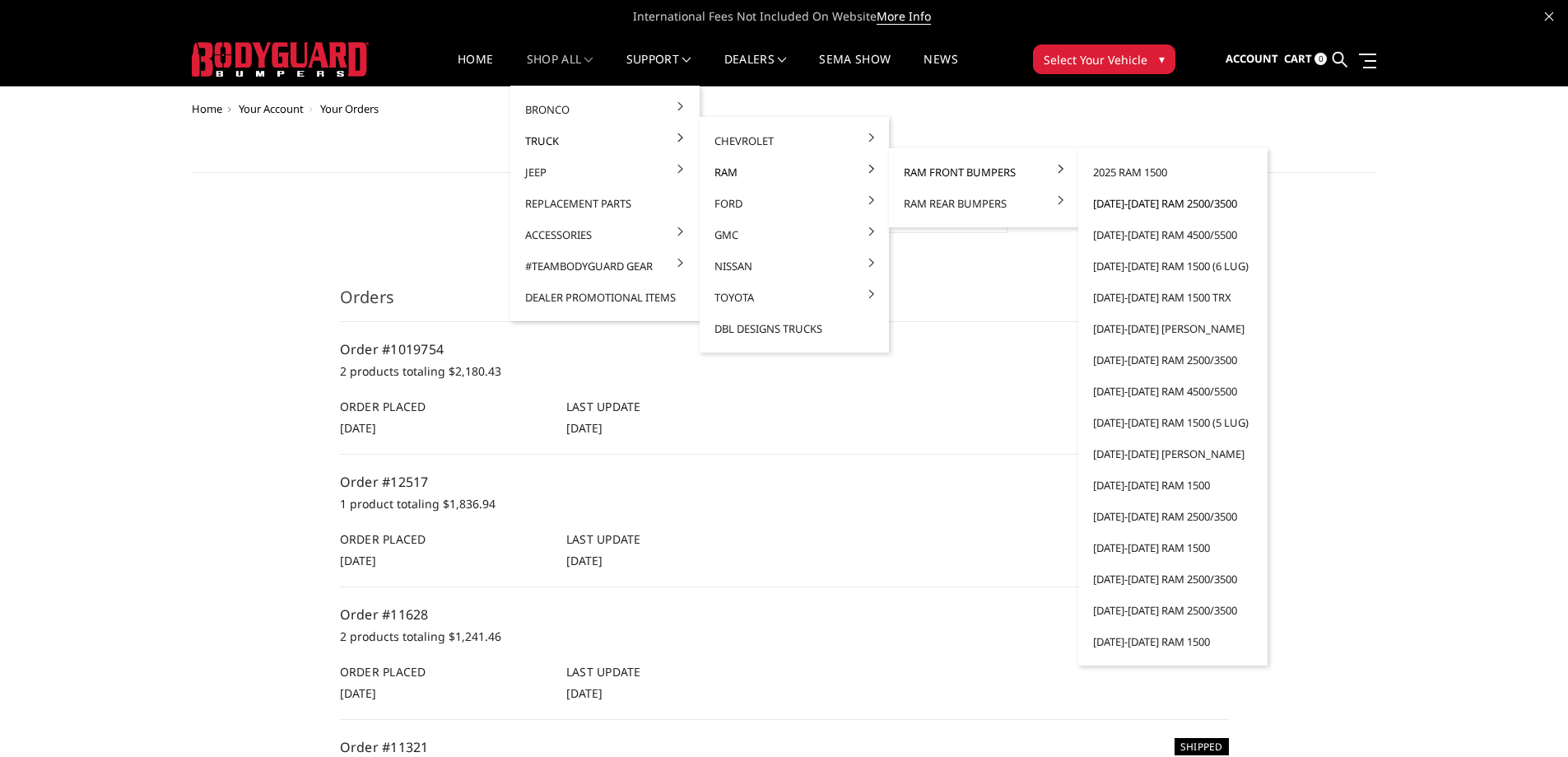
click at [1122, 197] on link "[DATE]-[DATE] Ram 2500/3500" at bounding box center [1173, 203] width 176 height 31
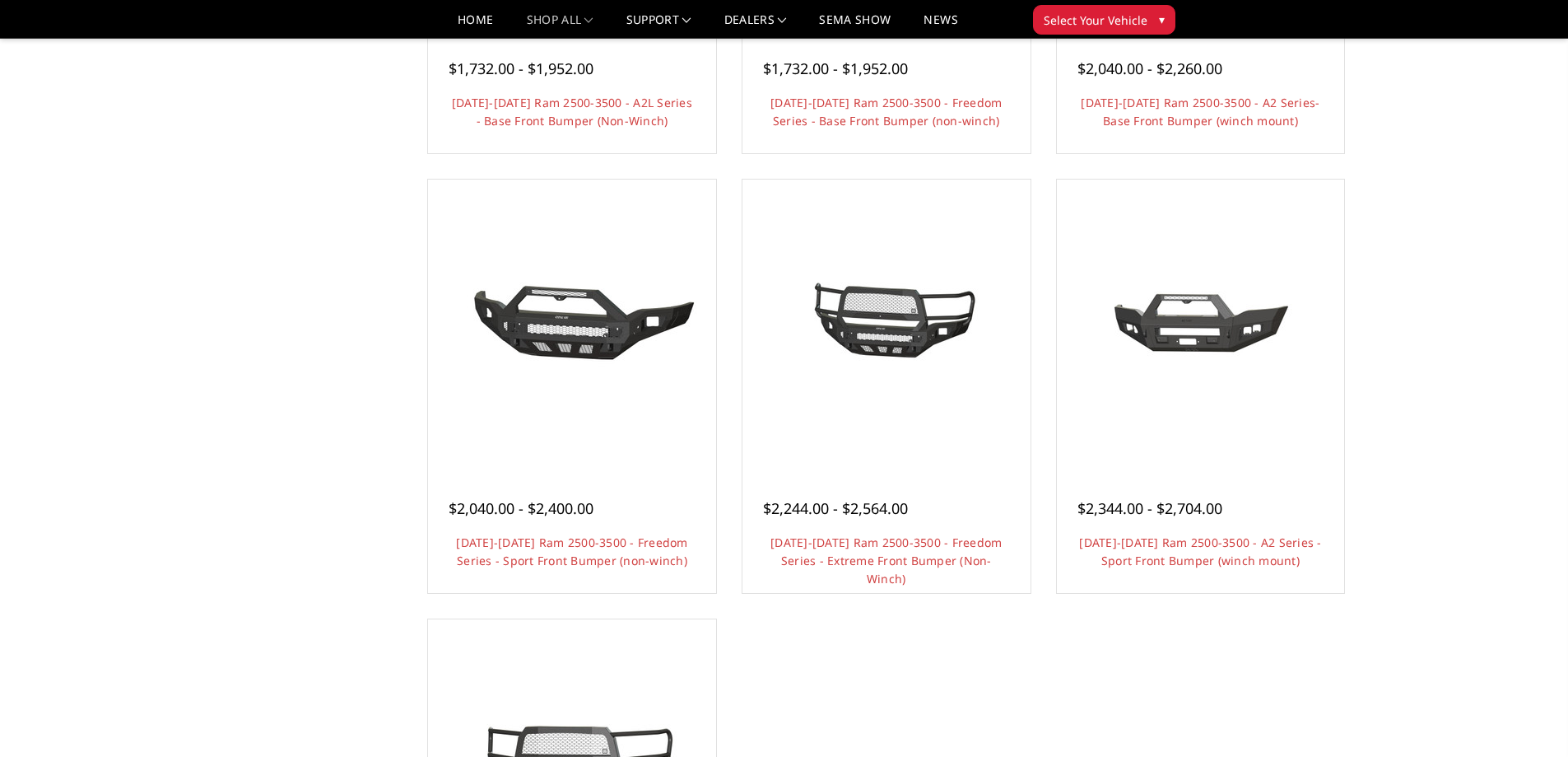
scroll to position [961, 0]
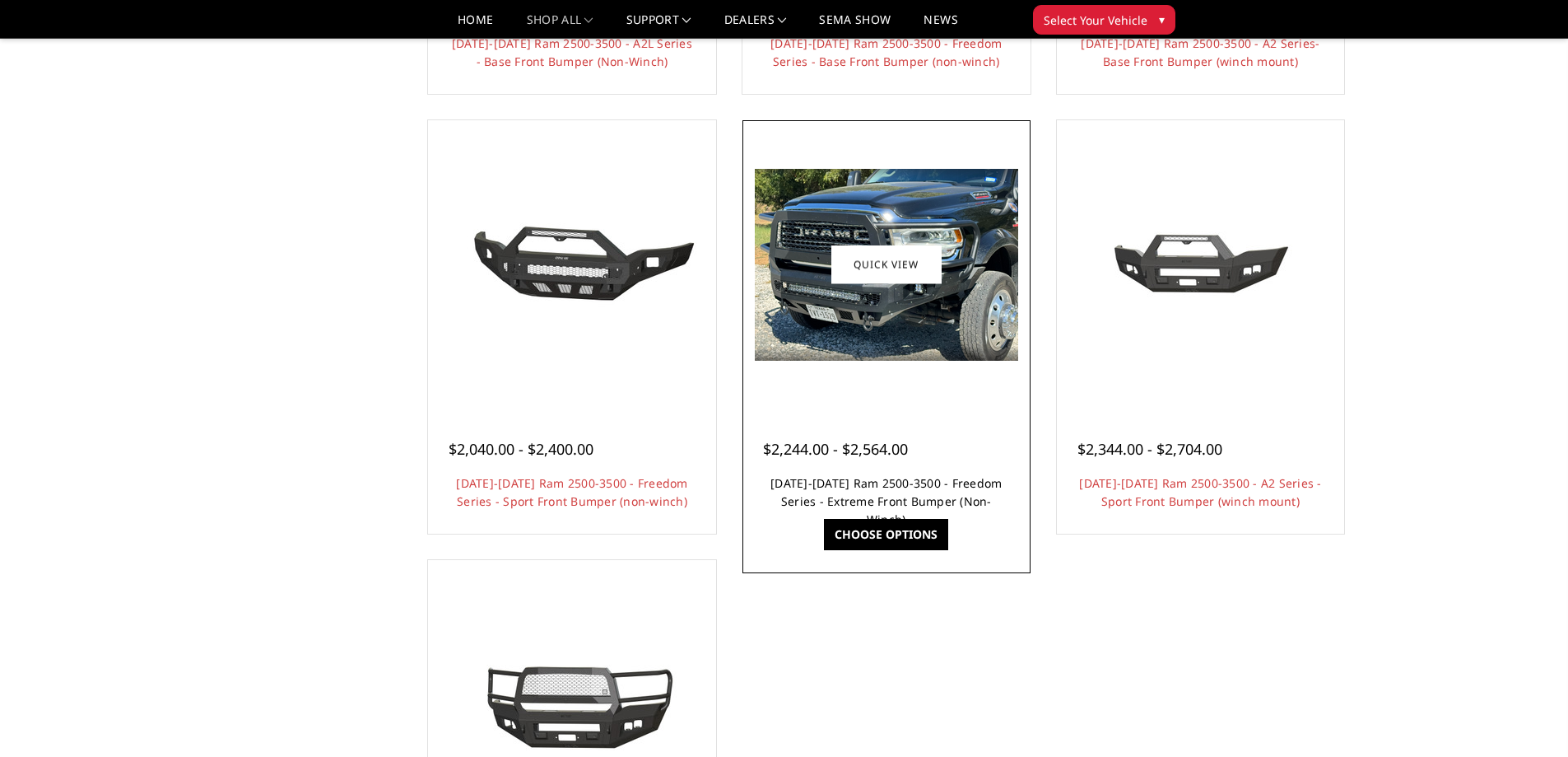
click at [926, 494] on link "[DATE]-[DATE] Ram 2500-3500 - Freedom Series - Extreme Front Bumper (Non-Winch)" at bounding box center [886, 501] width 232 height 52
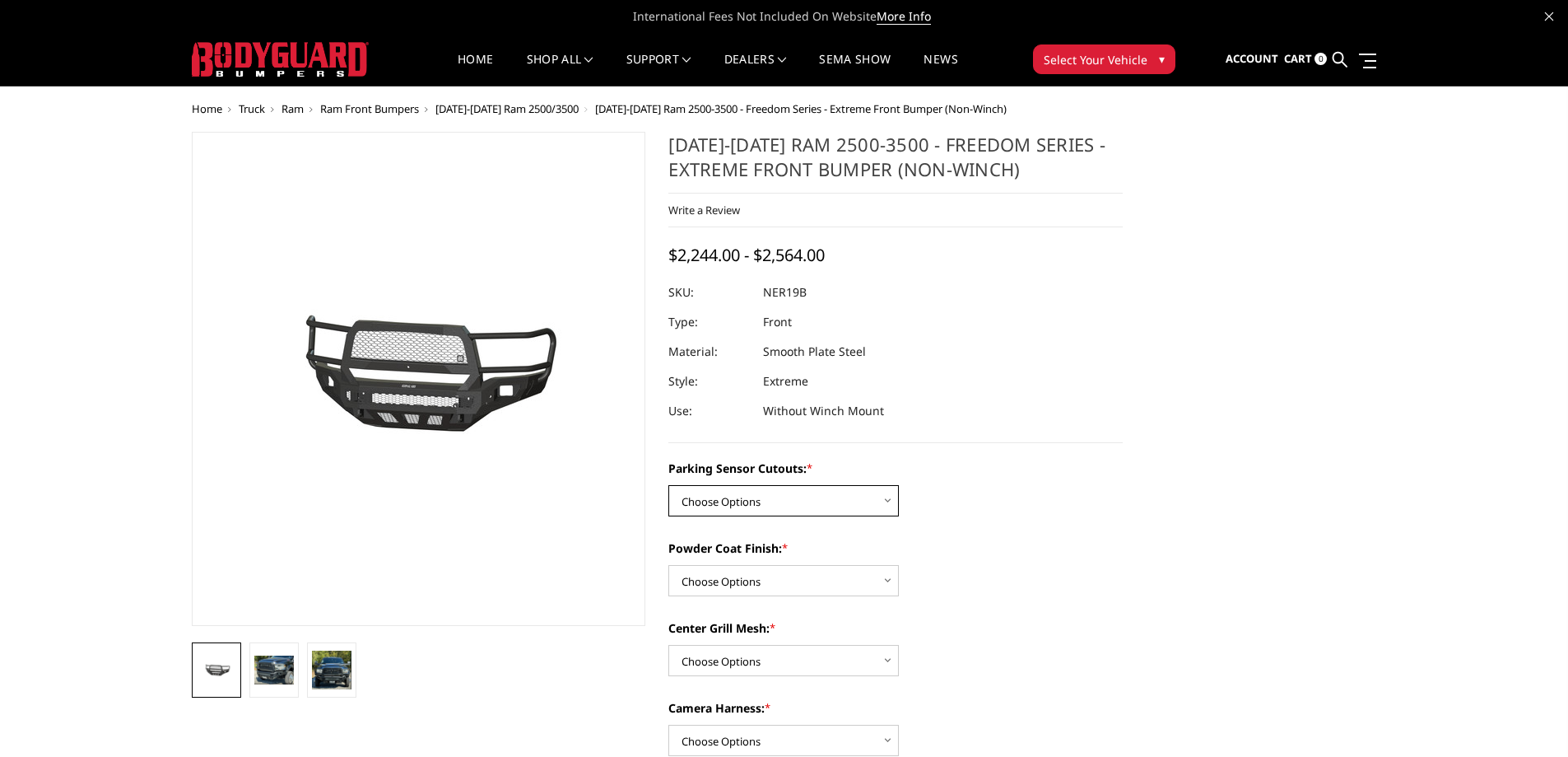
click at [795, 489] on select "Choose Options No - Without Parking Sensor Cutouts Yes - With Parking Sensor Cu…" at bounding box center [784, 500] width 231 height 31
select select "2701"
click at [669, 485] on select "Choose Options No - Without Parking Sensor Cutouts Yes - With Parking Sensor Cu…" at bounding box center [784, 500] width 231 height 31
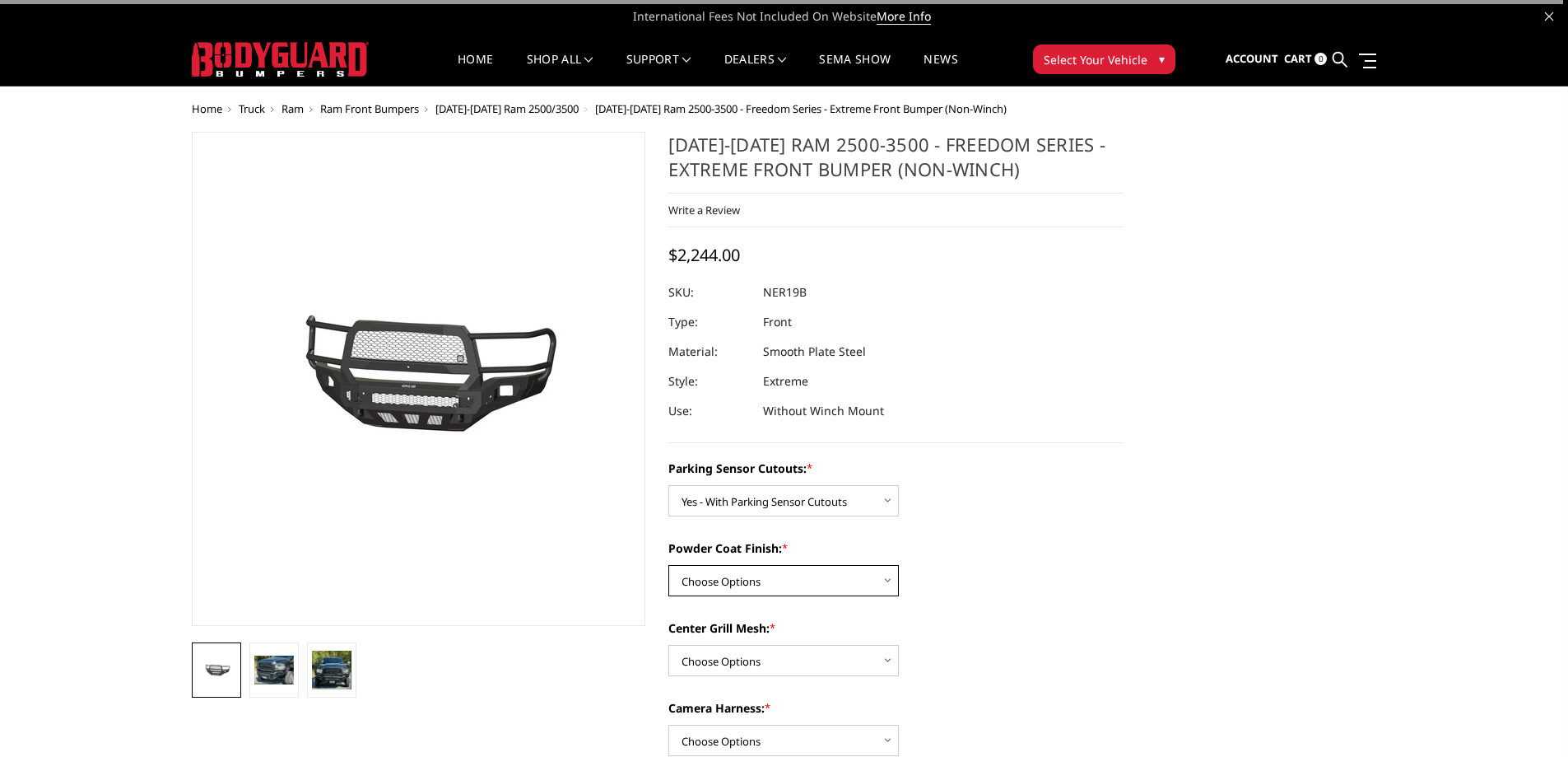
click at [767, 581] on select "Choose Options Bare Metal Texture Black Powder Coat" at bounding box center [784, 580] width 231 height 31
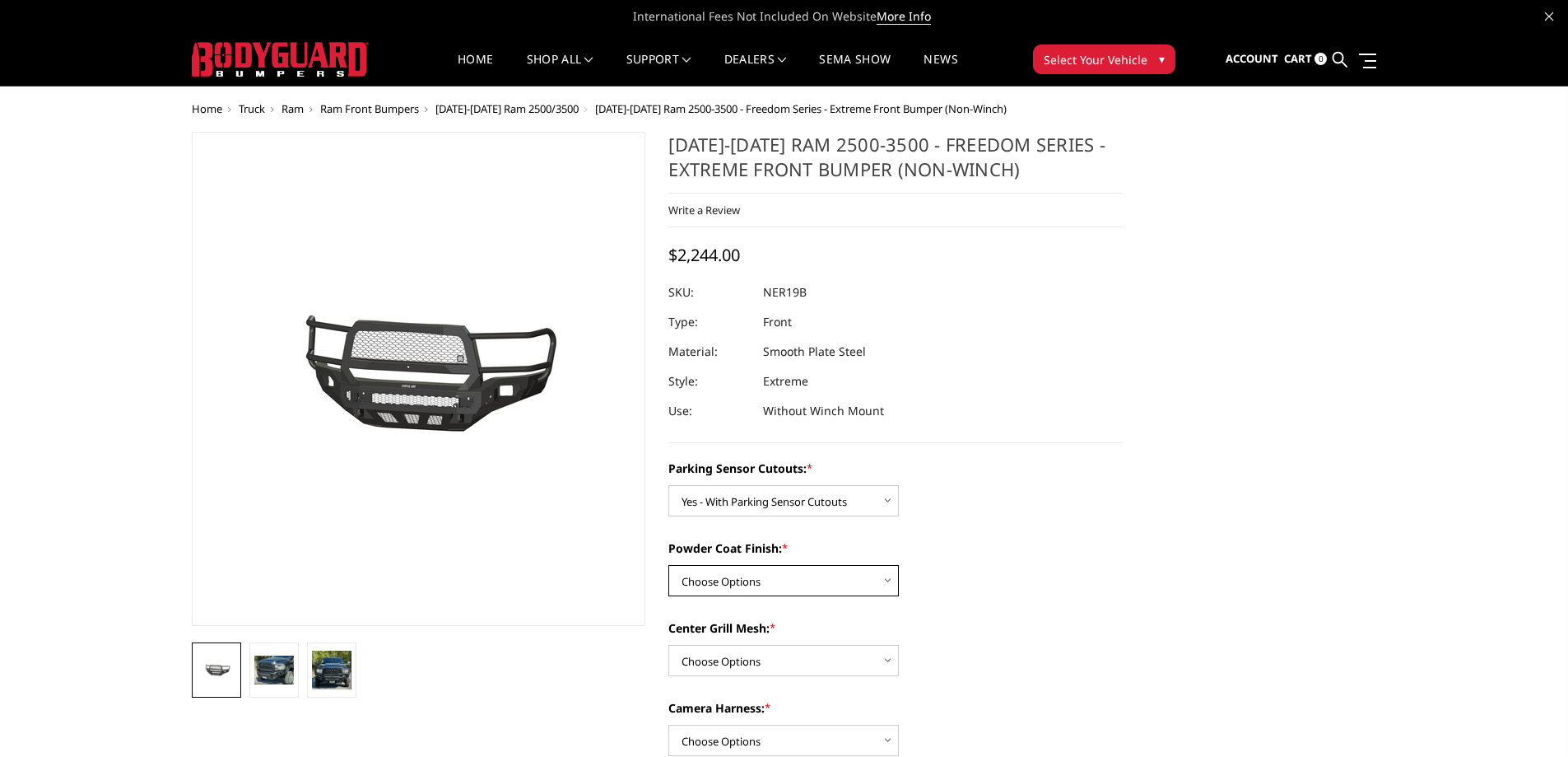
select select "2703"
click at [669, 565] on select "Choose Options Bare Metal Texture Black Powder Coat" at bounding box center [784, 580] width 231 height 31
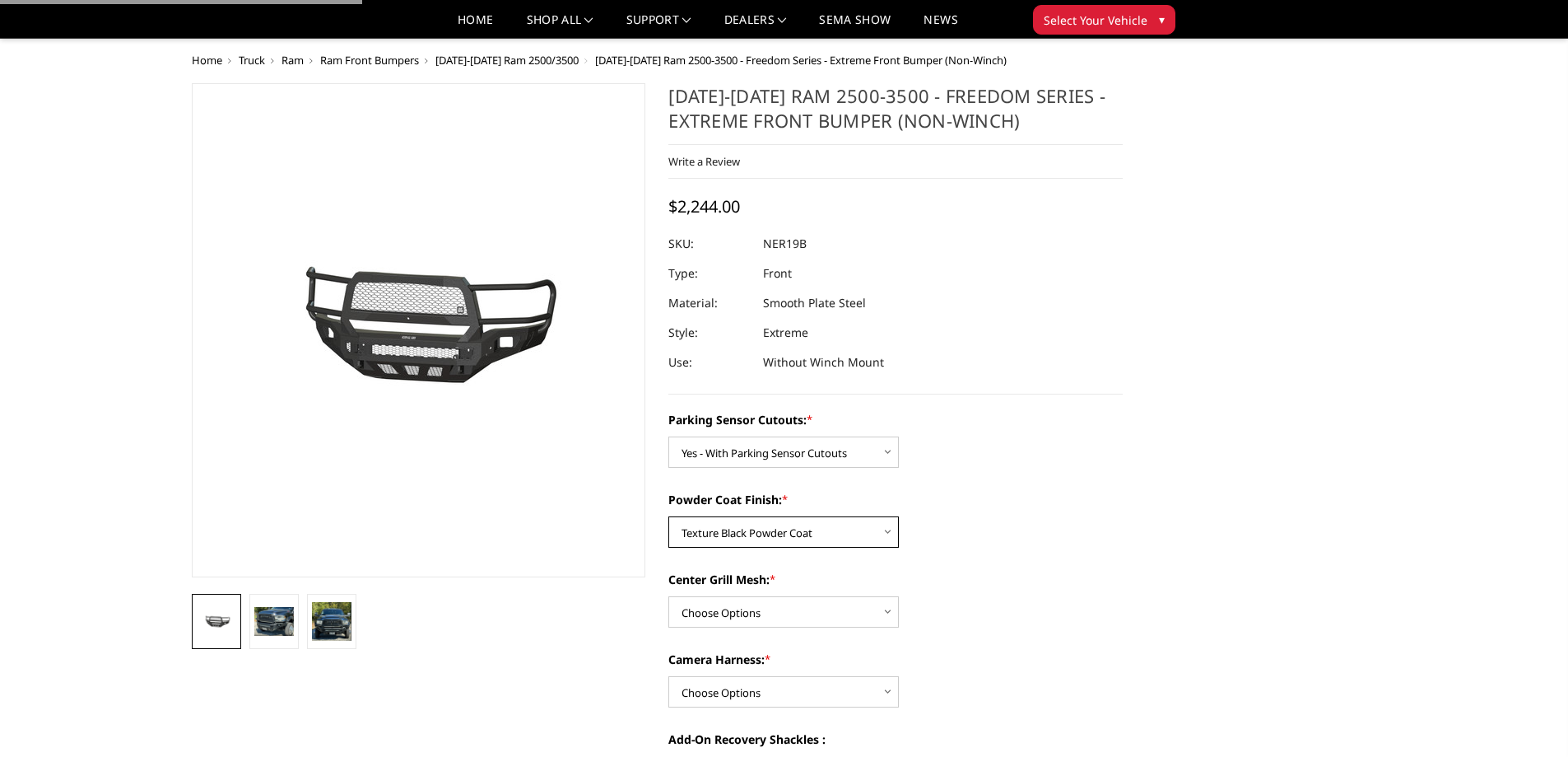
scroll to position [192, 0]
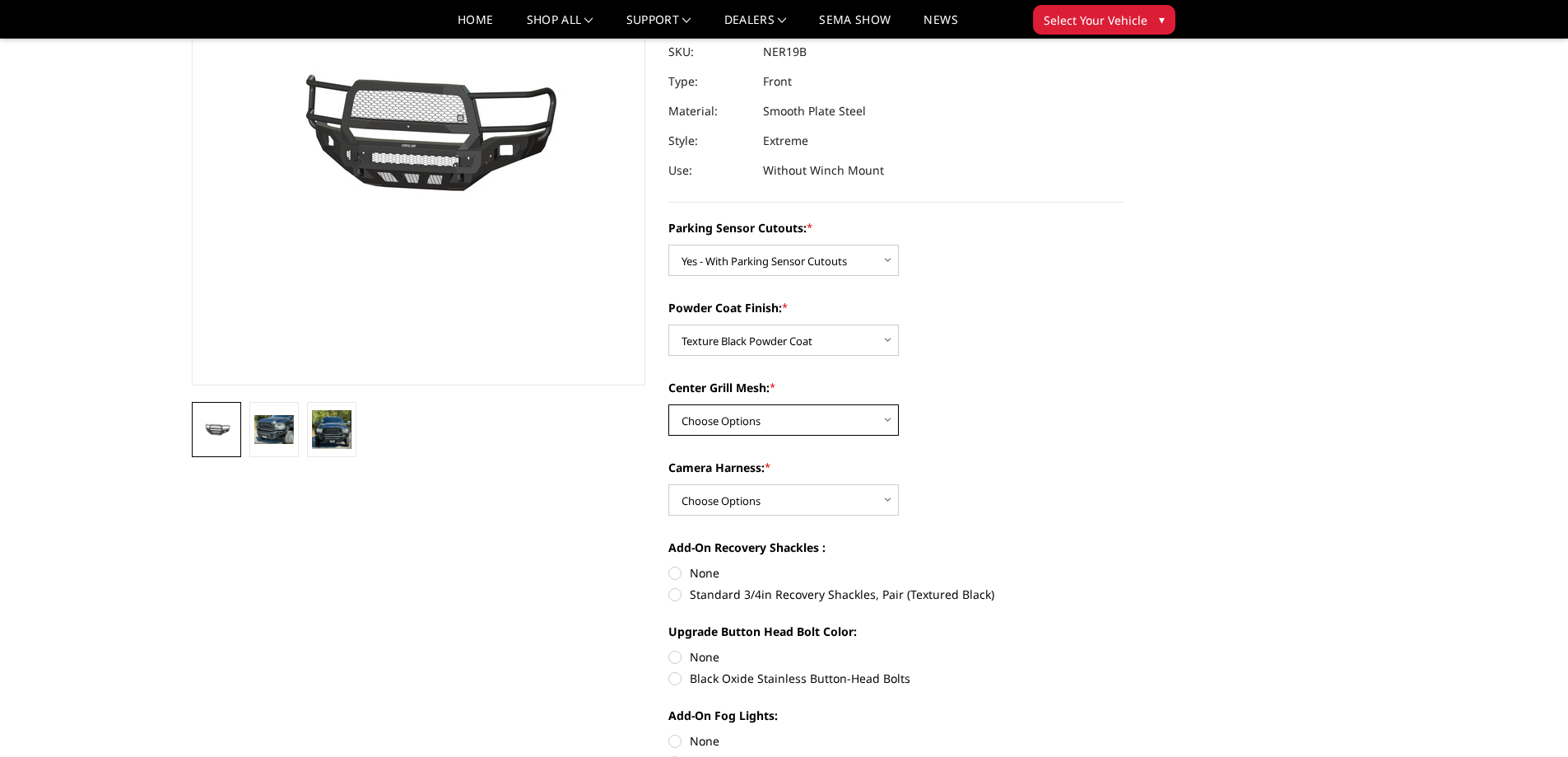
click at [779, 415] on select "Choose Options With Center Grill Mesh Without Center Grill Mesh" at bounding box center [784, 420] width 231 height 31
click at [669, 405] on select "Choose Options With Center Grill Mesh Without Center Grill Mesh" at bounding box center [784, 420] width 231 height 31
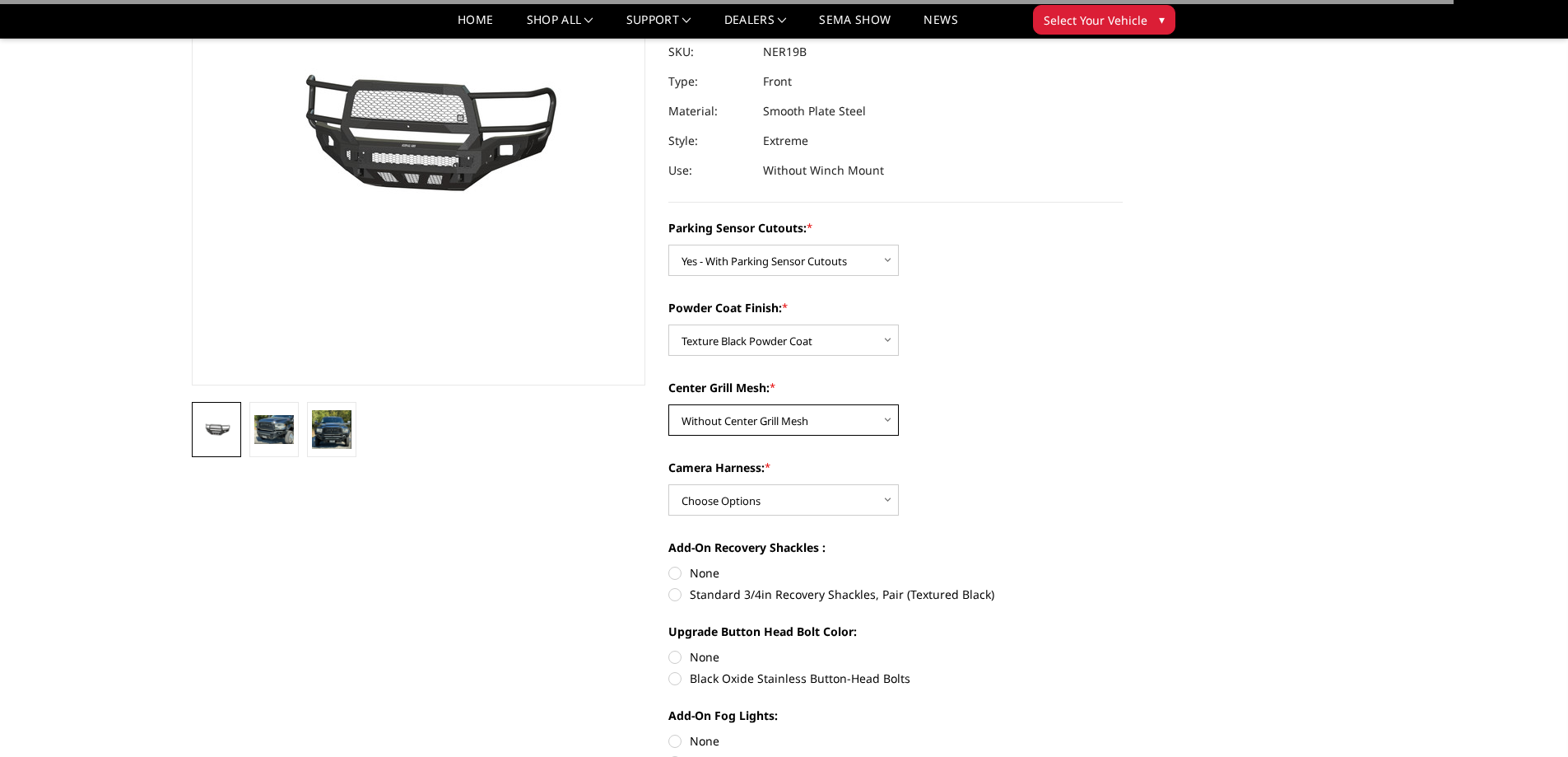
click at [756, 416] on select "Choose Options With Center Grill Mesh Without Center Grill Mesh" at bounding box center [784, 420] width 231 height 31
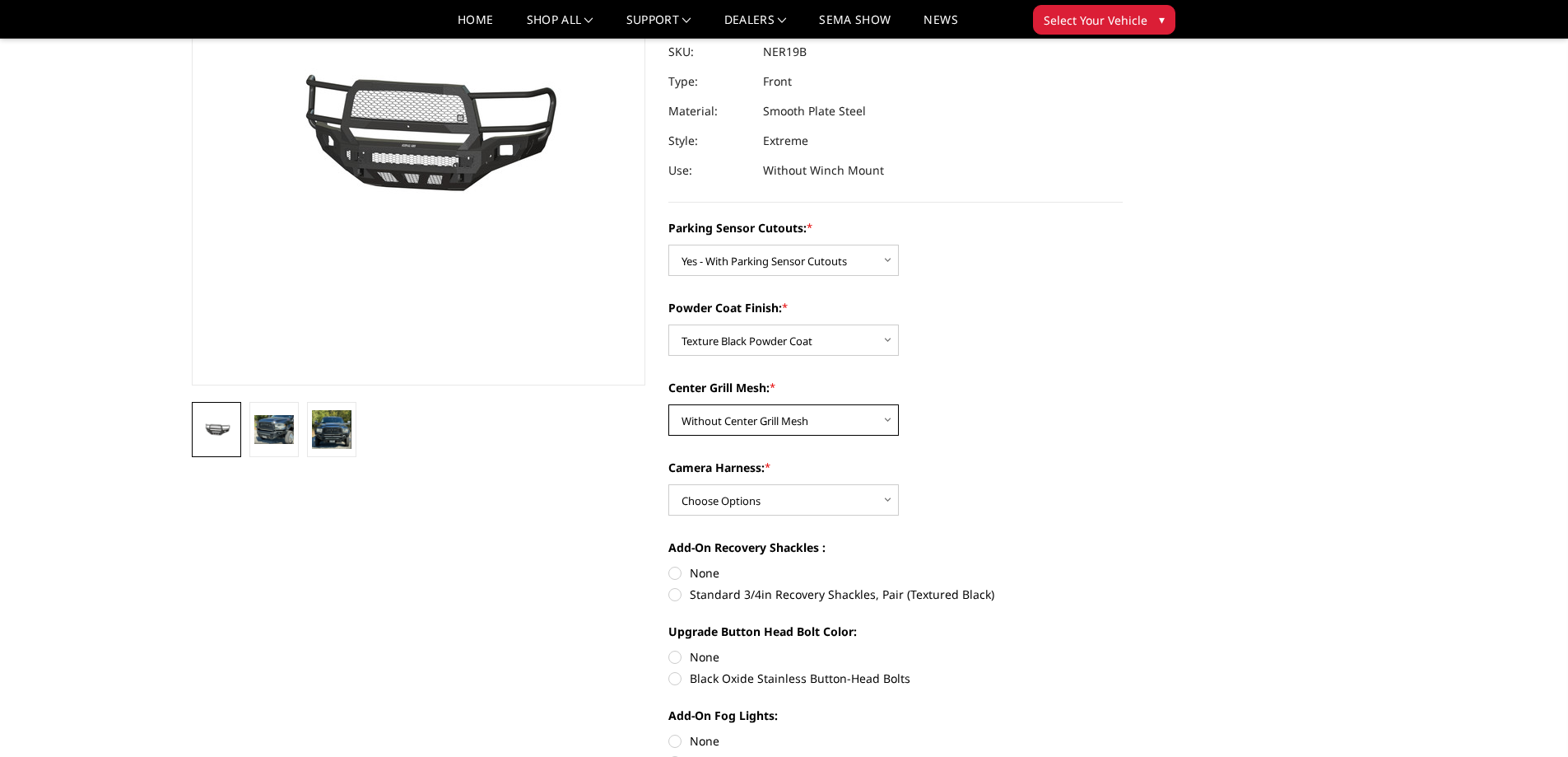
select select "2704"
click at [669, 405] on select "Choose Options With Center Grill Mesh Without Center Grill Mesh" at bounding box center [784, 420] width 231 height 31
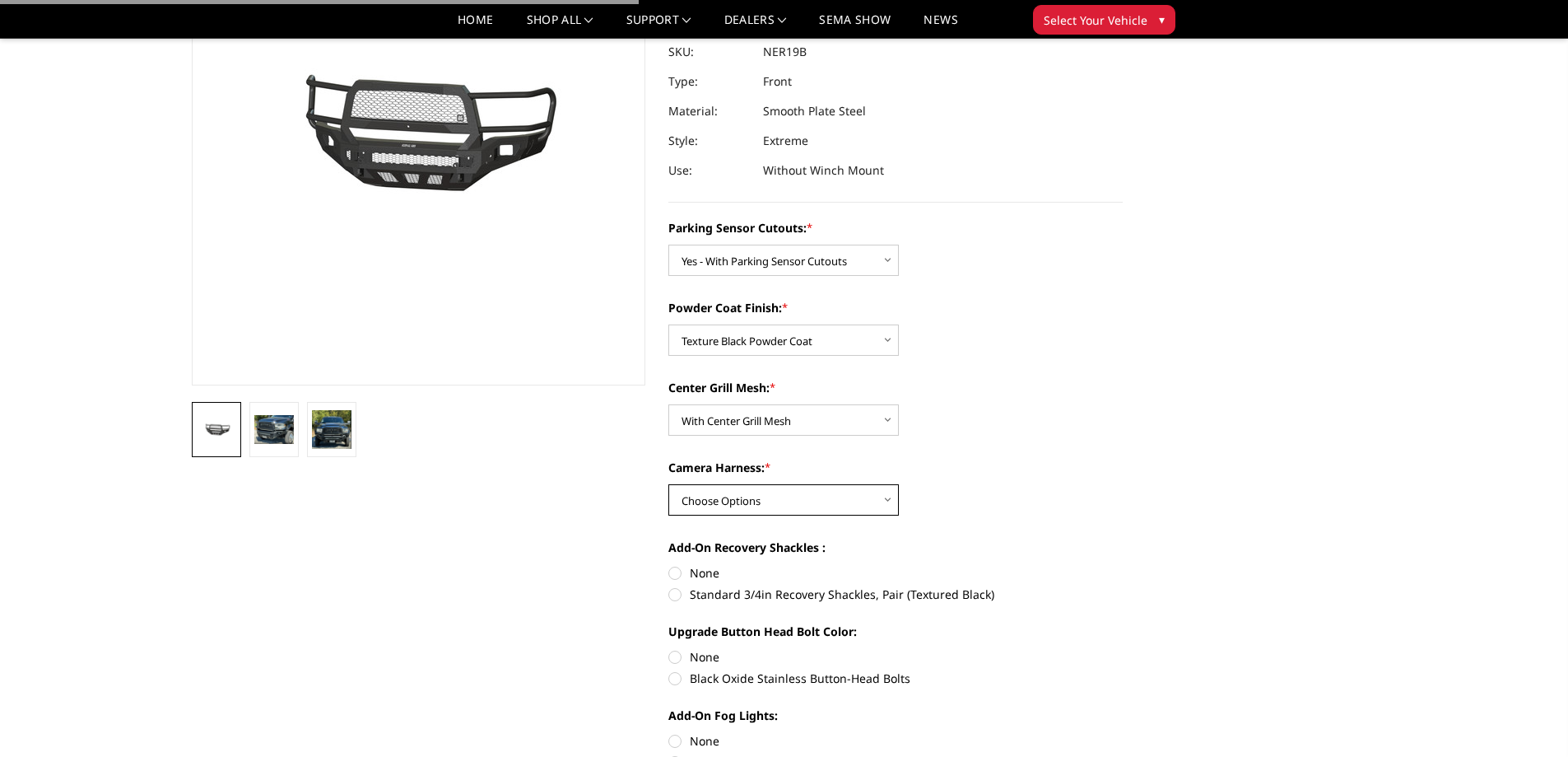
click at [727, 495] on select "Choose Options WITH Camera Harness WITHOUT Camera Harness" at bounding box center [784, 499] width 231 height 31
select select "2707"
click at [669, 484] on select "Choose Options WITH Camera Harness WITHOUT Camera Harness" at bounding box center [784, 499] width 231 height 31
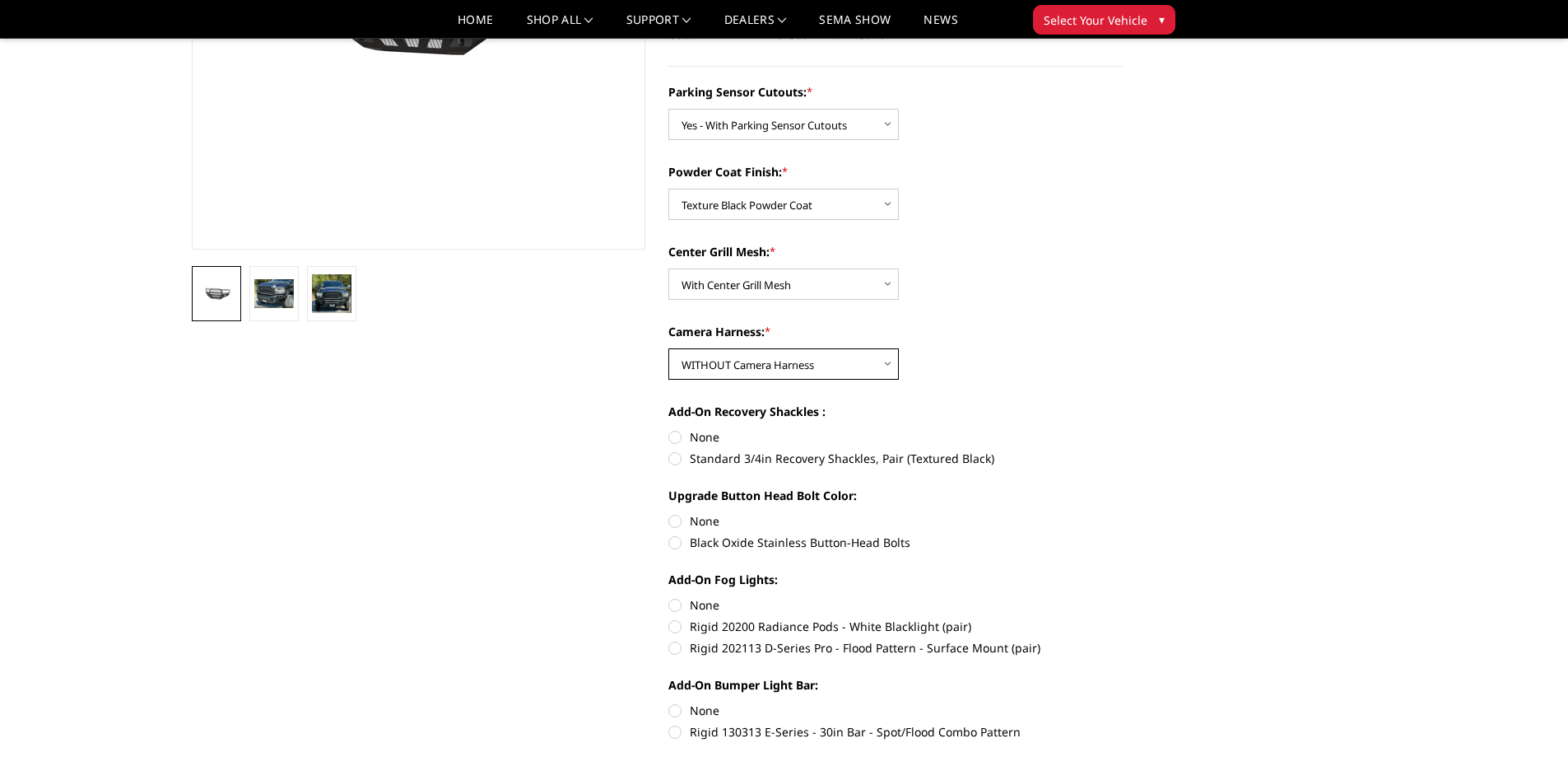
scroll to position [385, 0]
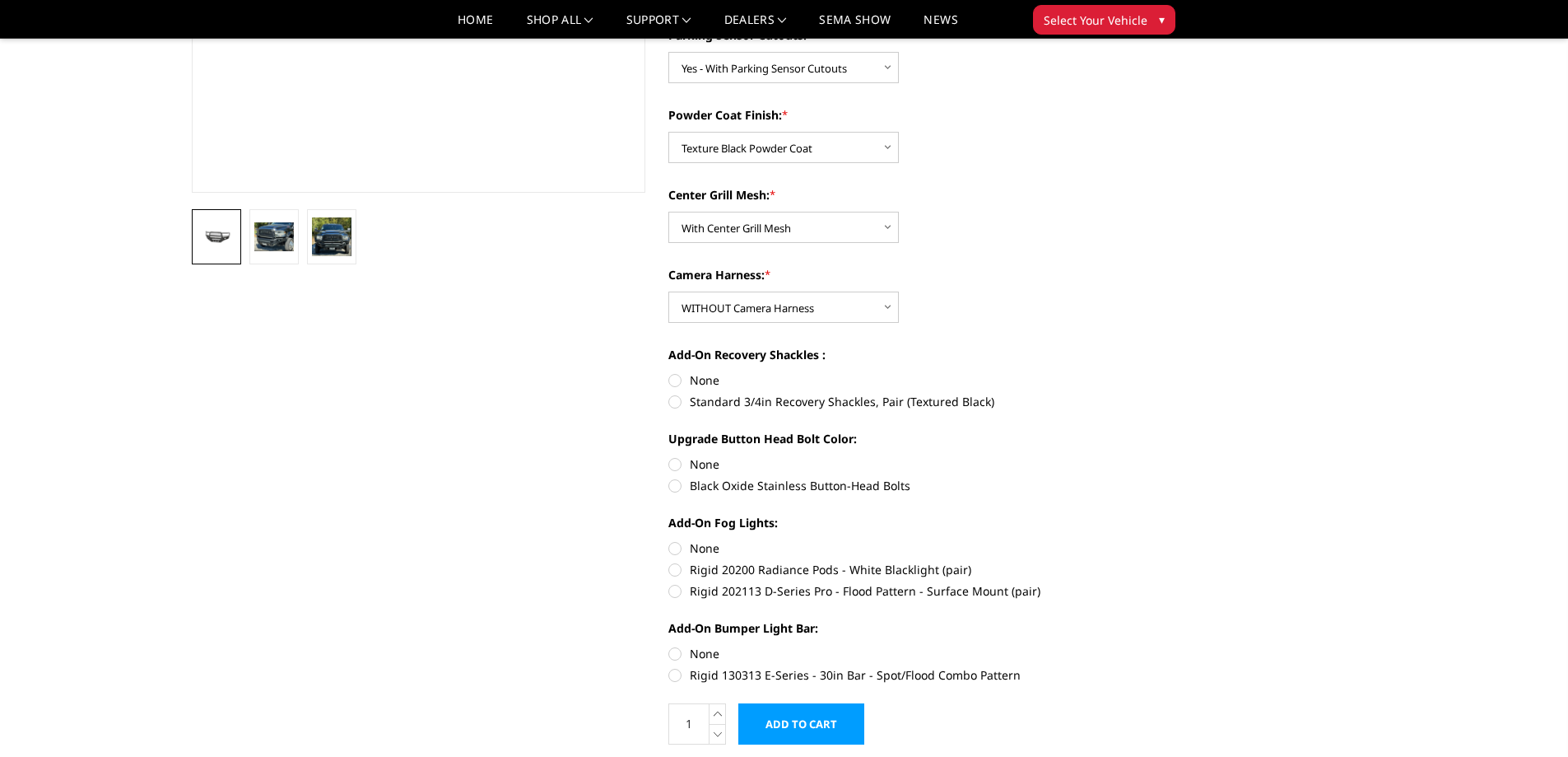
click at [680, 377] on label "None" at bounding box center [895, 380] width 455 height 17
click at [670, 372] on input "None" at bounding box center [669, 372] width 1 height 1
radio input "true"
click at [676, 486] on label "Black Oxide Stainless Button-Head Bolts" at bounding box center [895, 485] width 455 height 17
click at [1123, 456] on input "Black Oxide Stainless Button-Head Bolts" at bounding box center [1123, 456] width 1 height 1
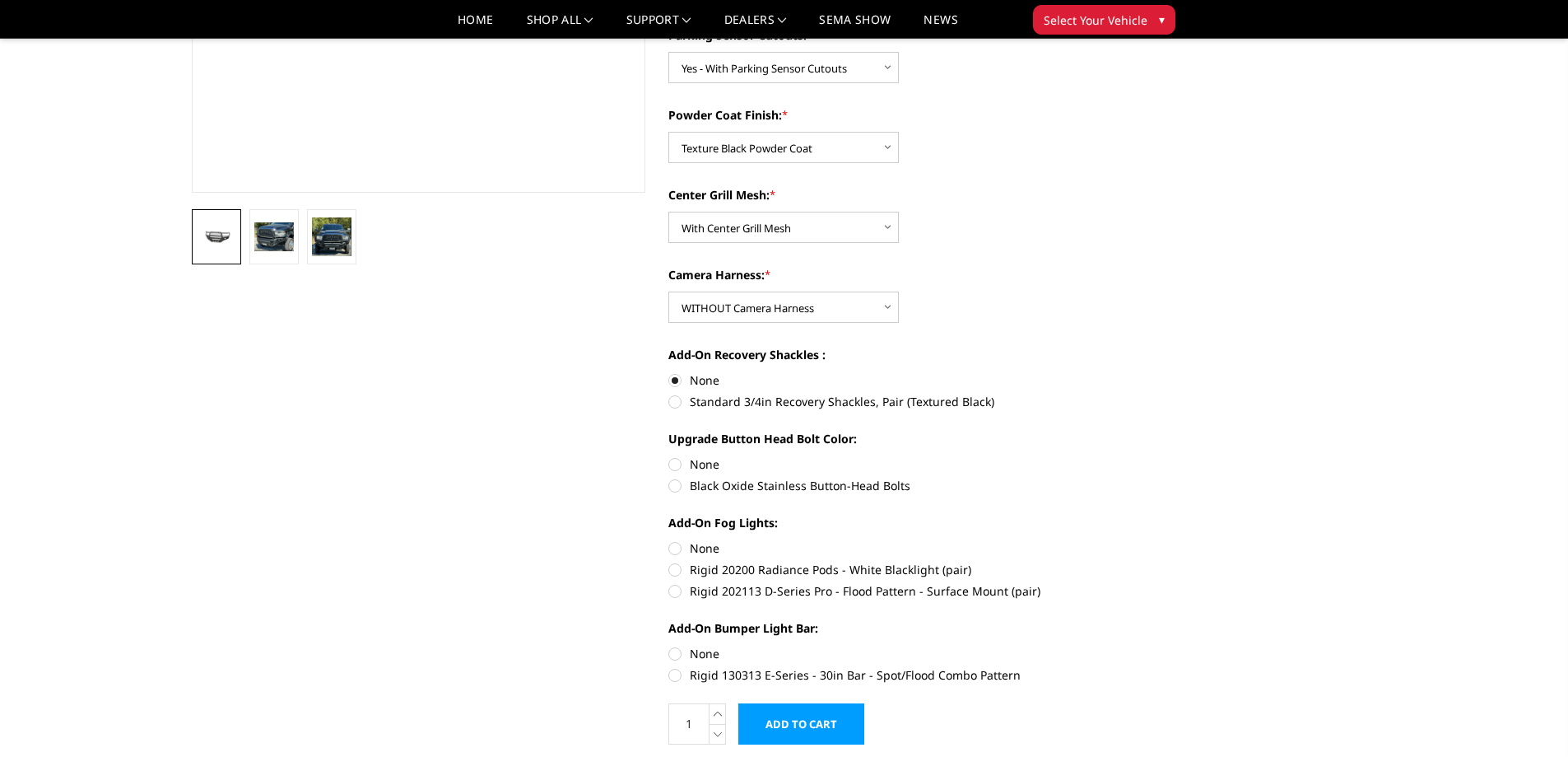
radio input "true"
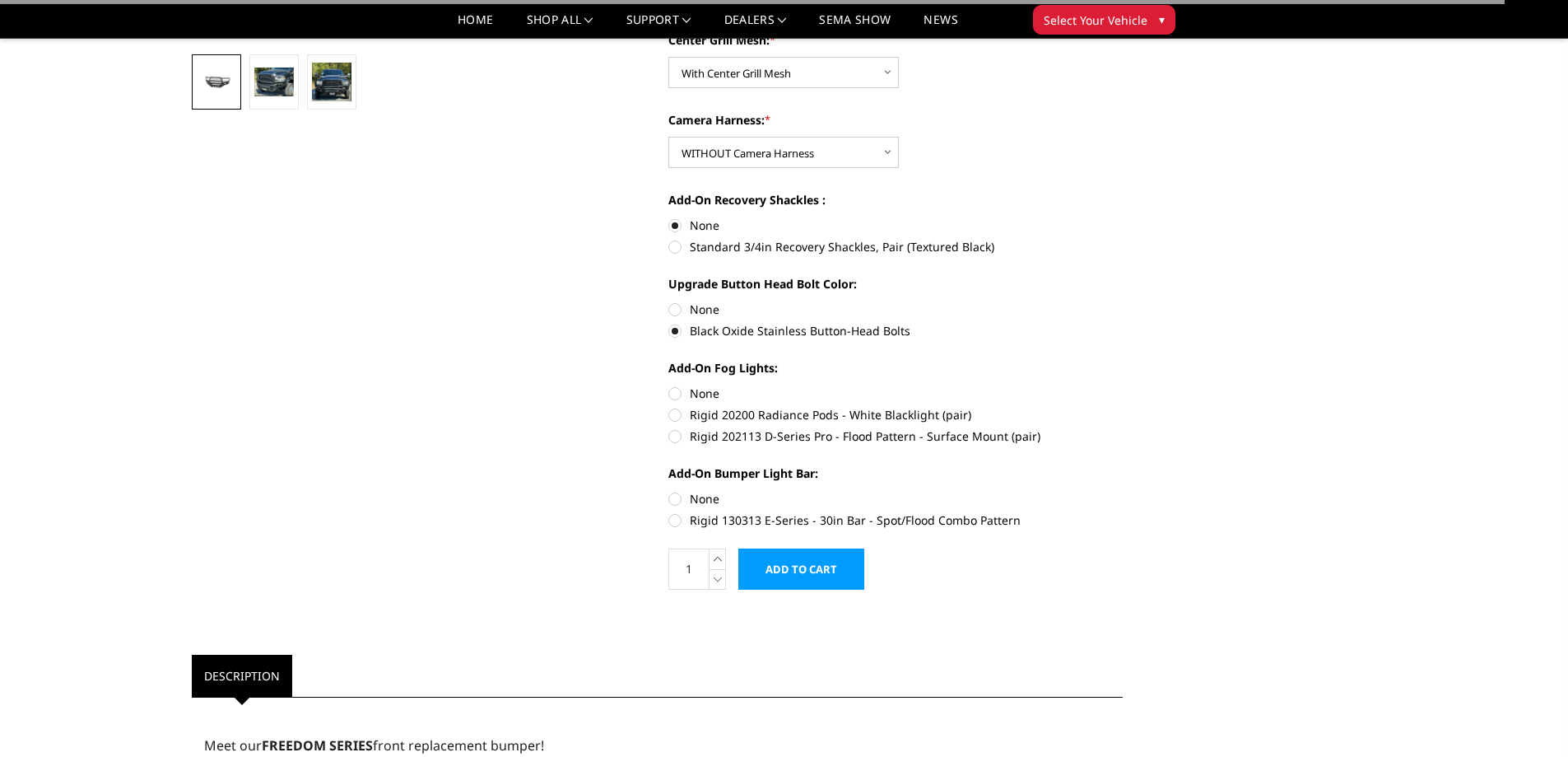
scroll to position [577, 0]
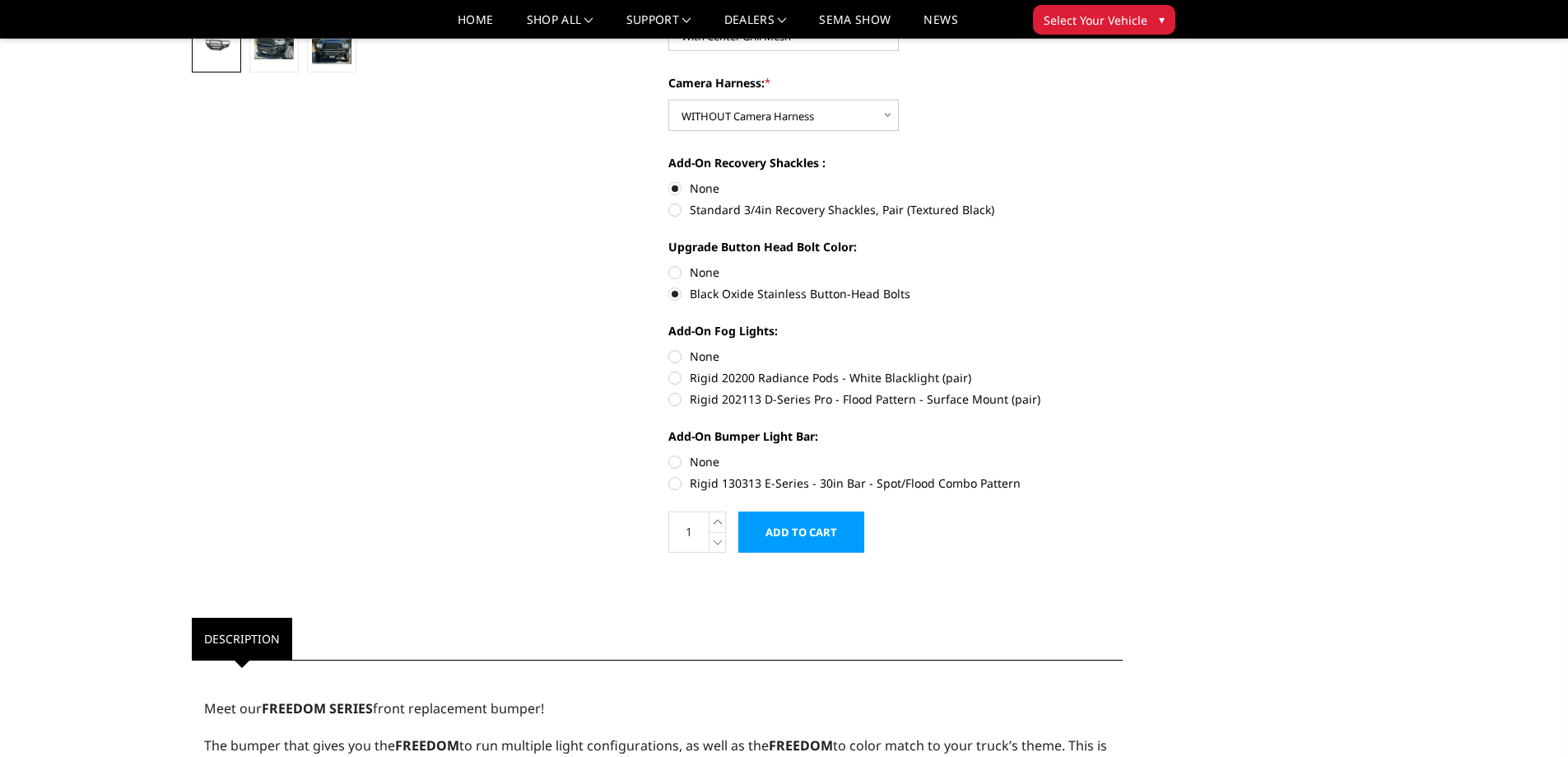
click at [677, 358] on label "None" at bounding box center [895, 356] width 455 height 17
click at [670, 349] on input "None" at bounding box center [669, 348] width 1 height 1
radio input "true"
click at [678, 457] on label "None" at bounding box center [895, 461] width 455 height 17
click at [670, 454] on input "None" at bounding box center [669, 453] width 1 height 1
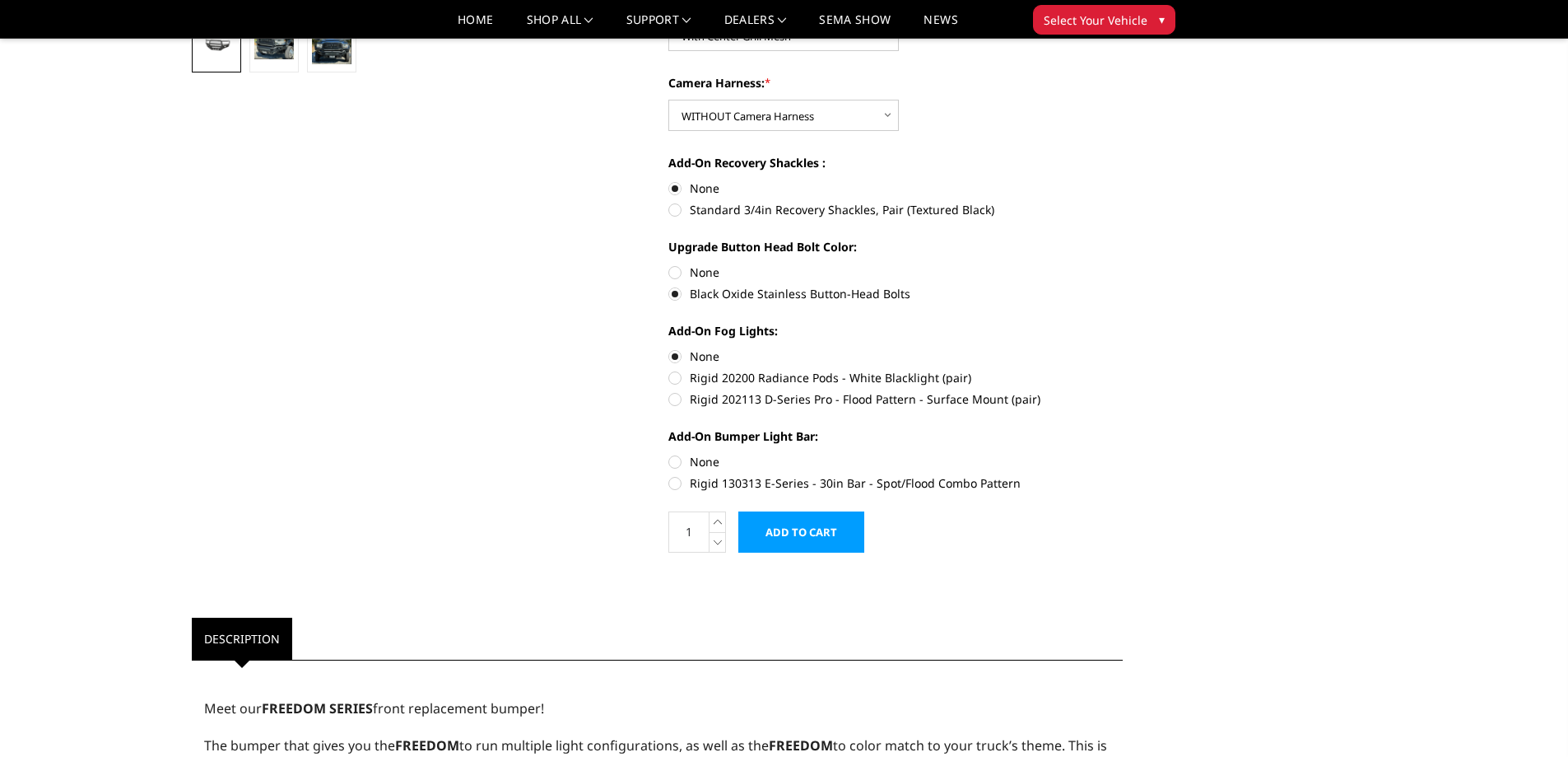
radio input "true"
click at [813, 534] on input "Add to Cart" at bounding box center [801, 532] width 126 height 41
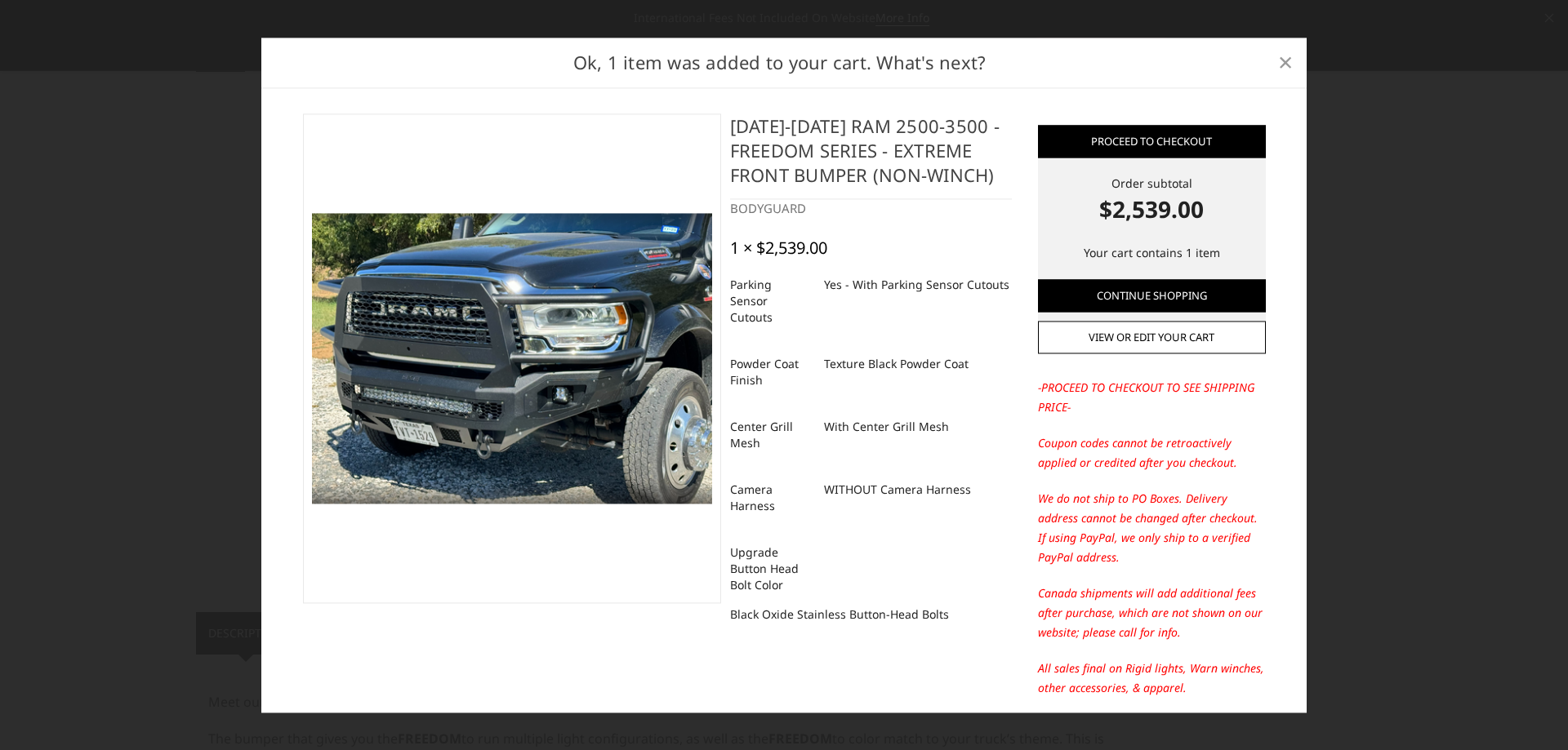
click at [1282, 57] on span "×" at bounding box center [1285, 61] width 15 height 35
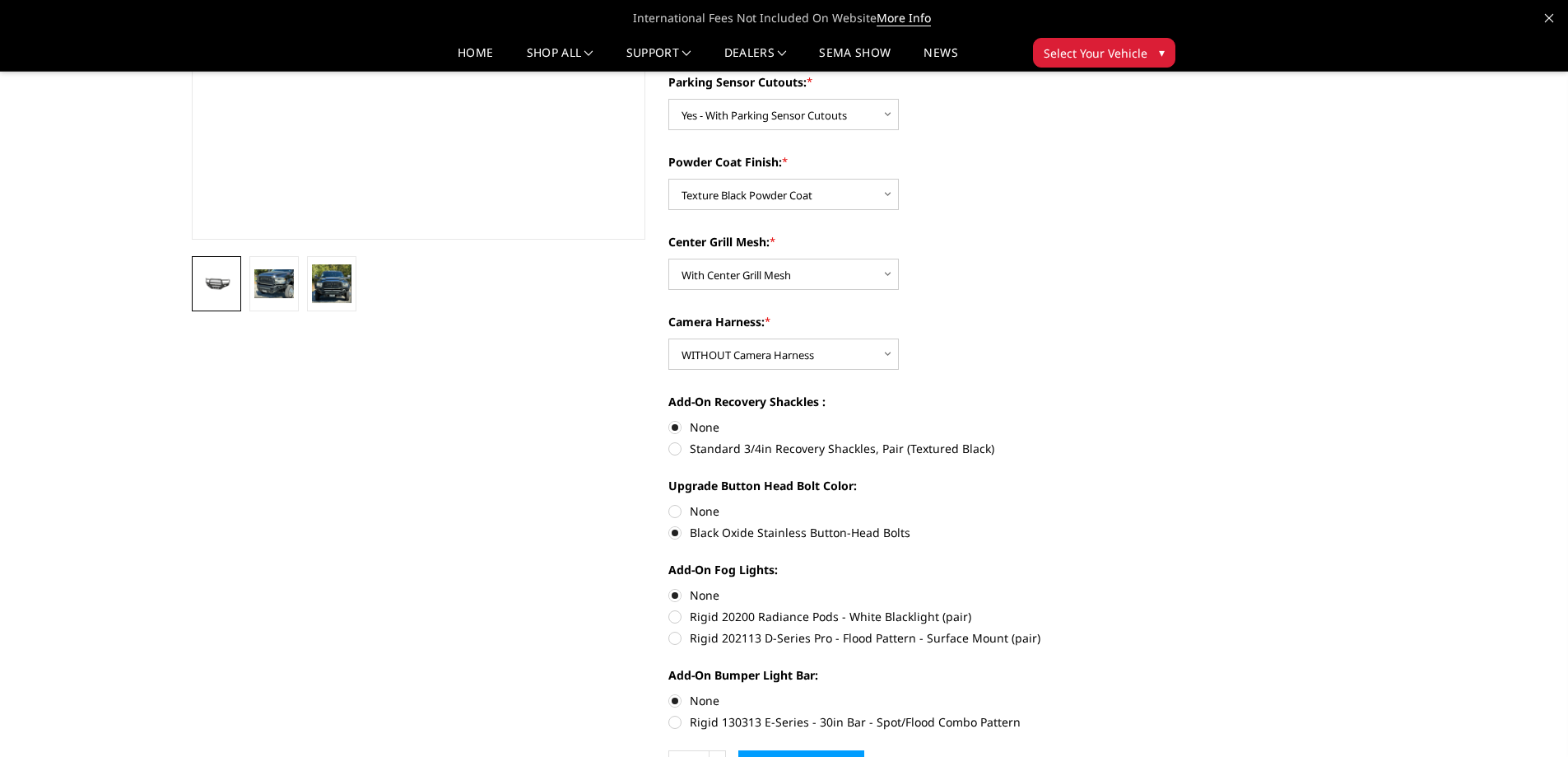
scroll to position [0, 0]
